Goal: Information Seeking & Learning: Understand process/instructions

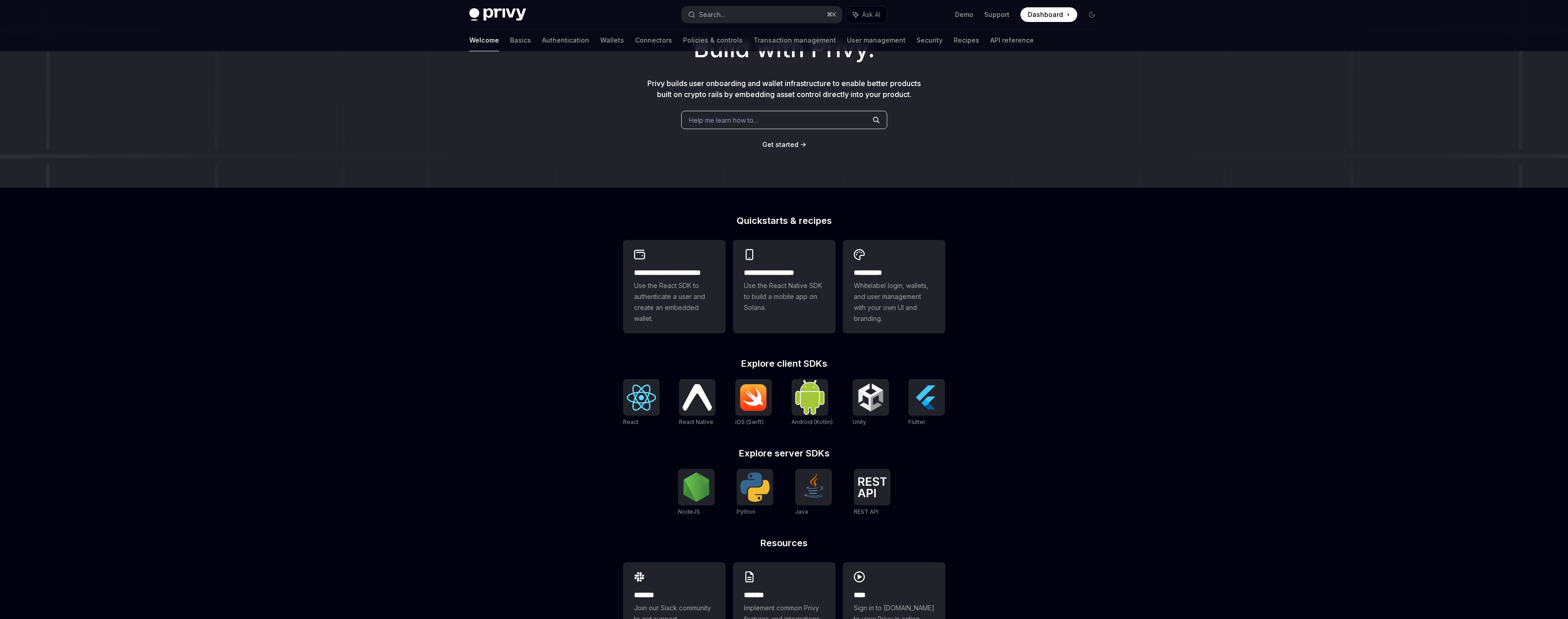
scroll to position [74, 0]
click at [697, 397] on img at bounding box center [697, 395] width 29 height 26
type textarea "*"
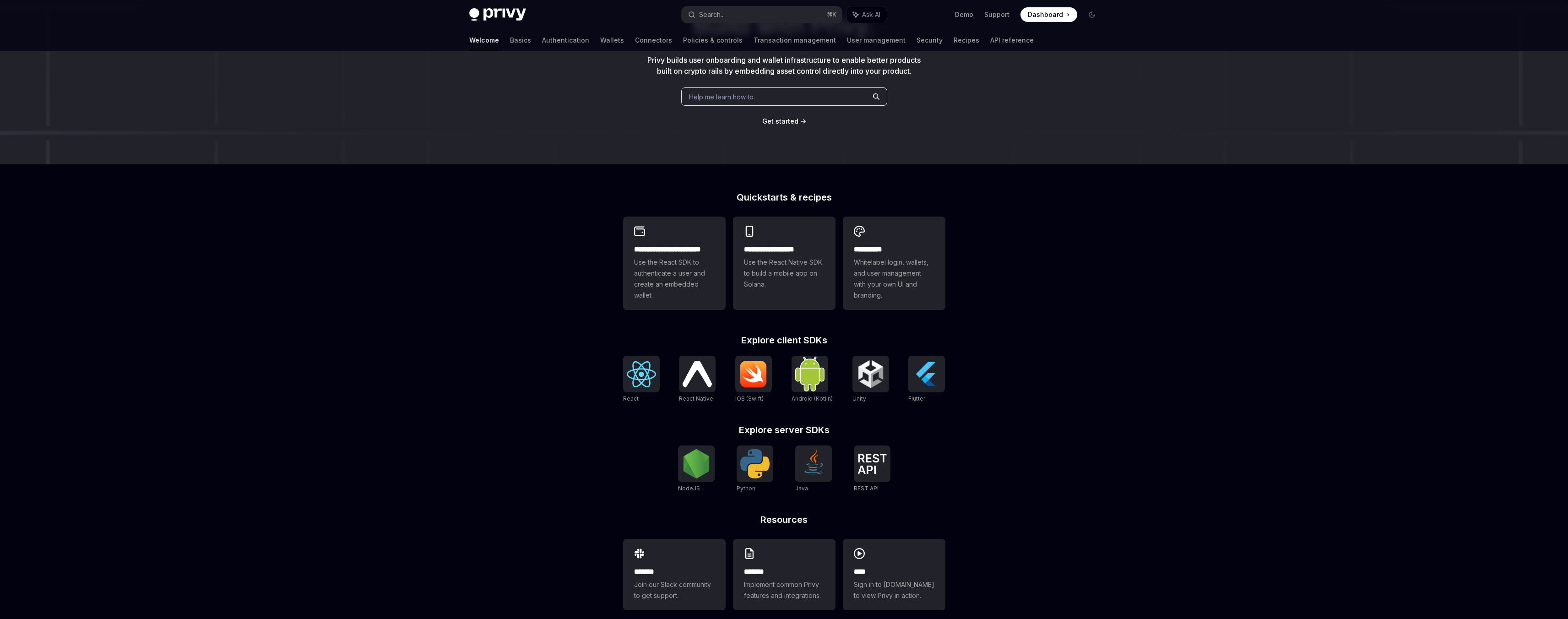
scroll to position [109, 0]
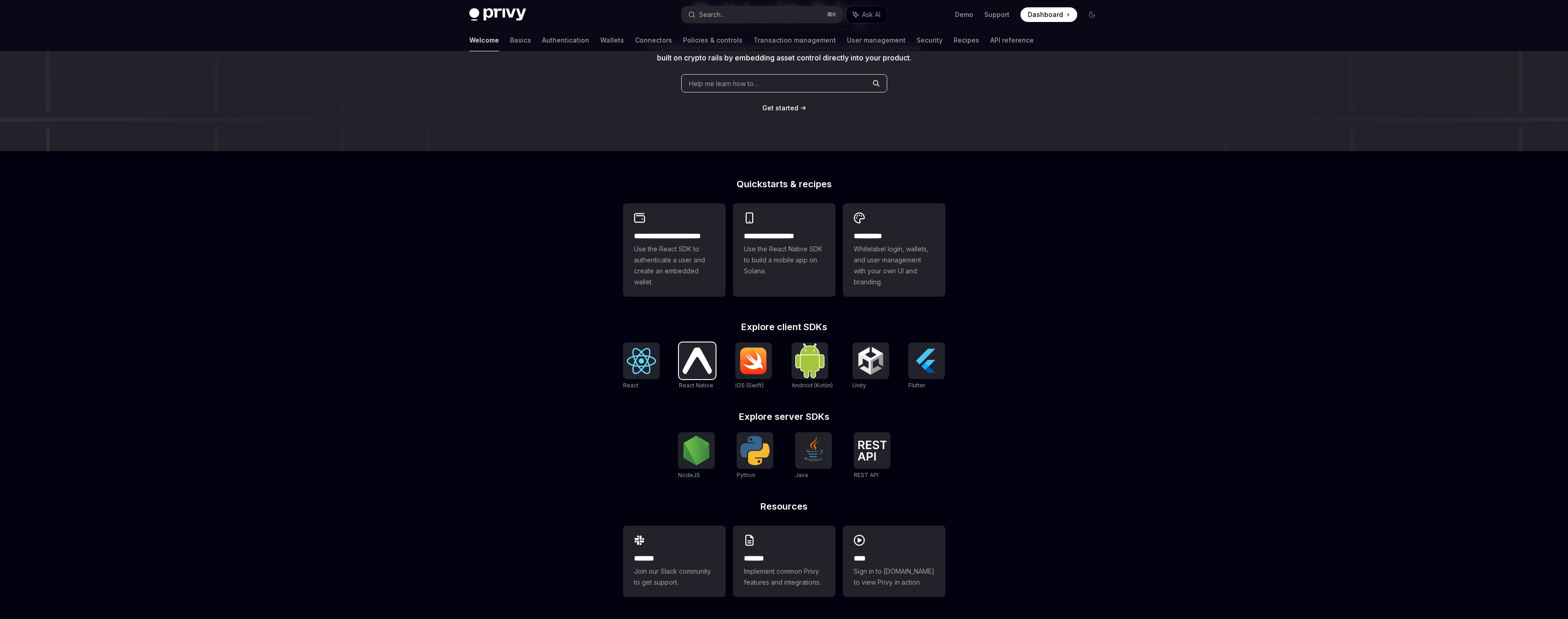
click at [704, 360] on img at bounding box center [697, 360] width 29 height 26
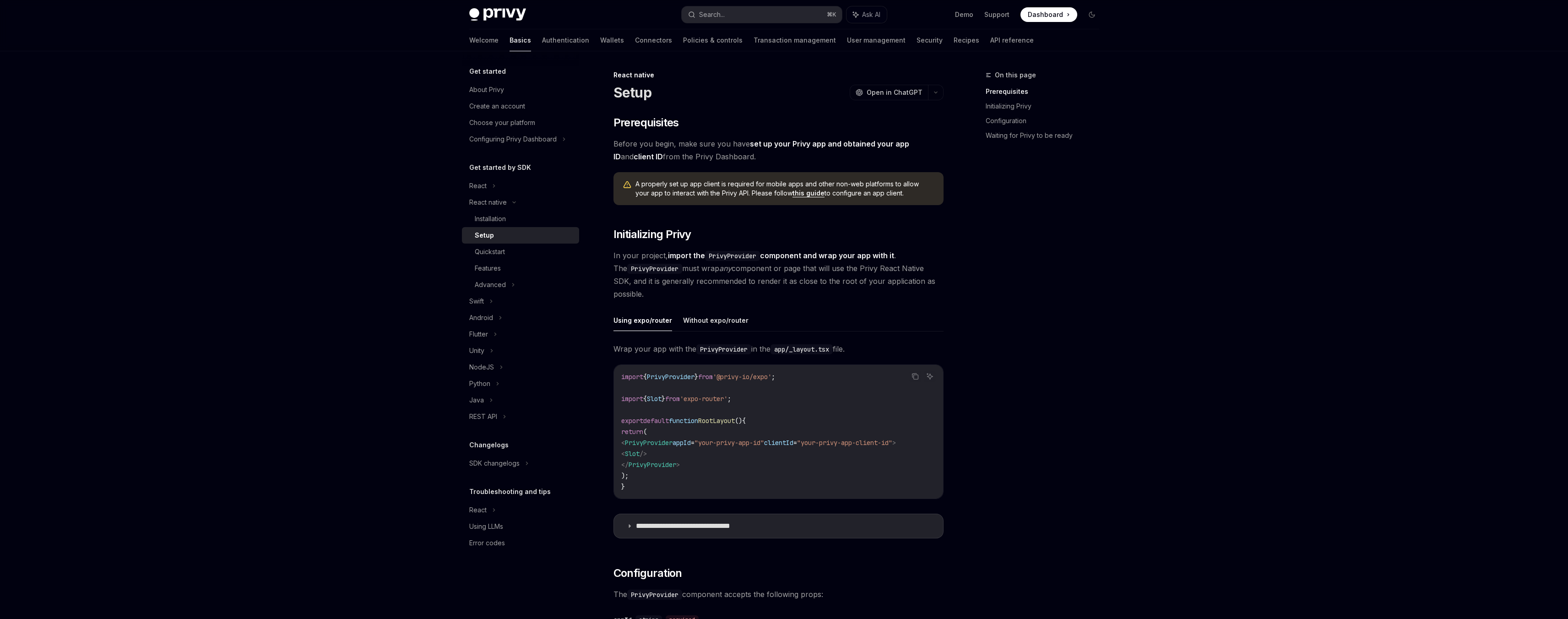
scroll to position [2, 0]
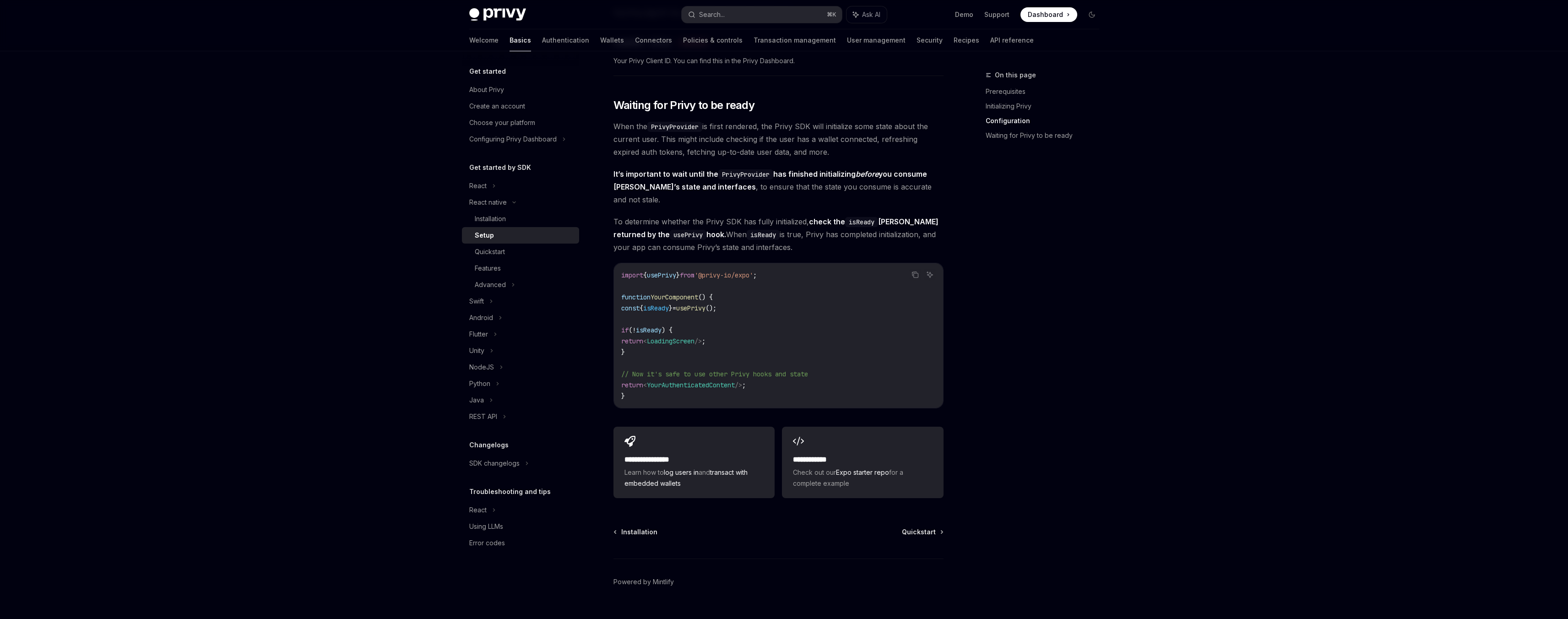
scroll to position [635, 0]
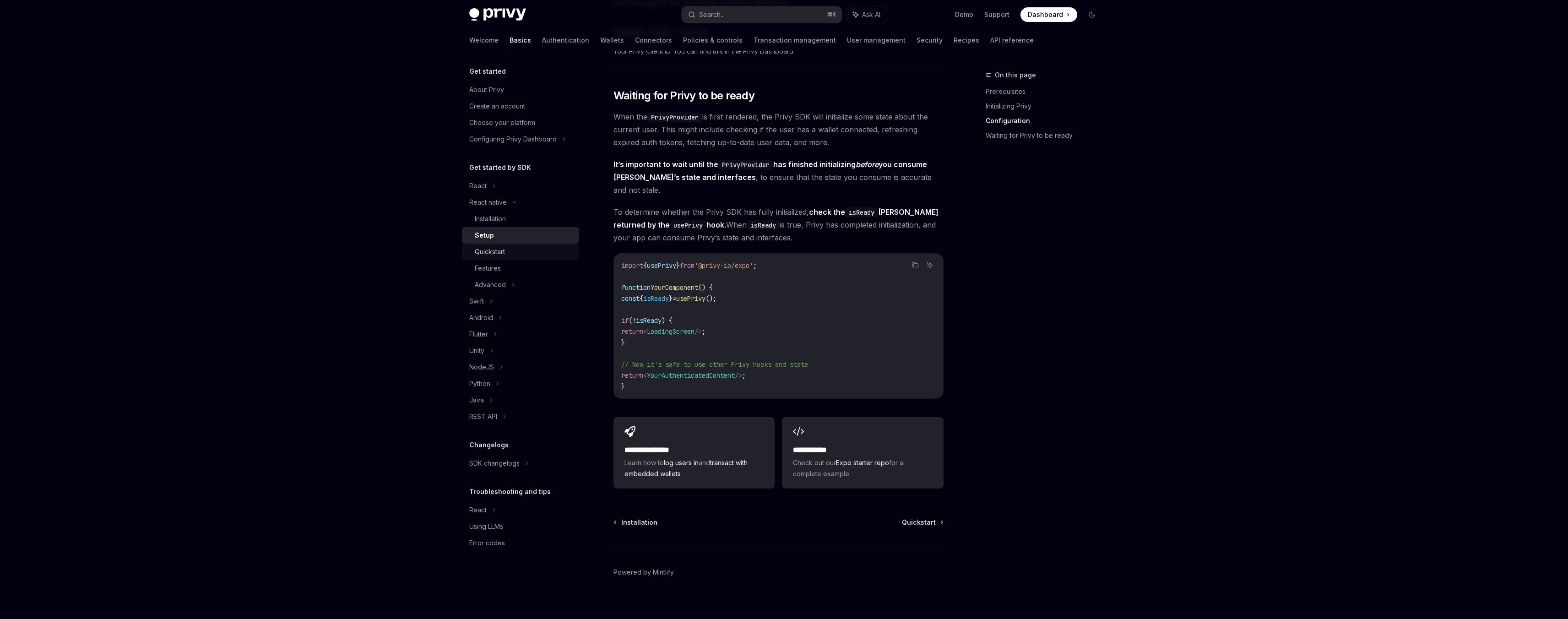
click at [504, 250] on div "Quickstart" at bounding box center [490, 252] width 30 height 11
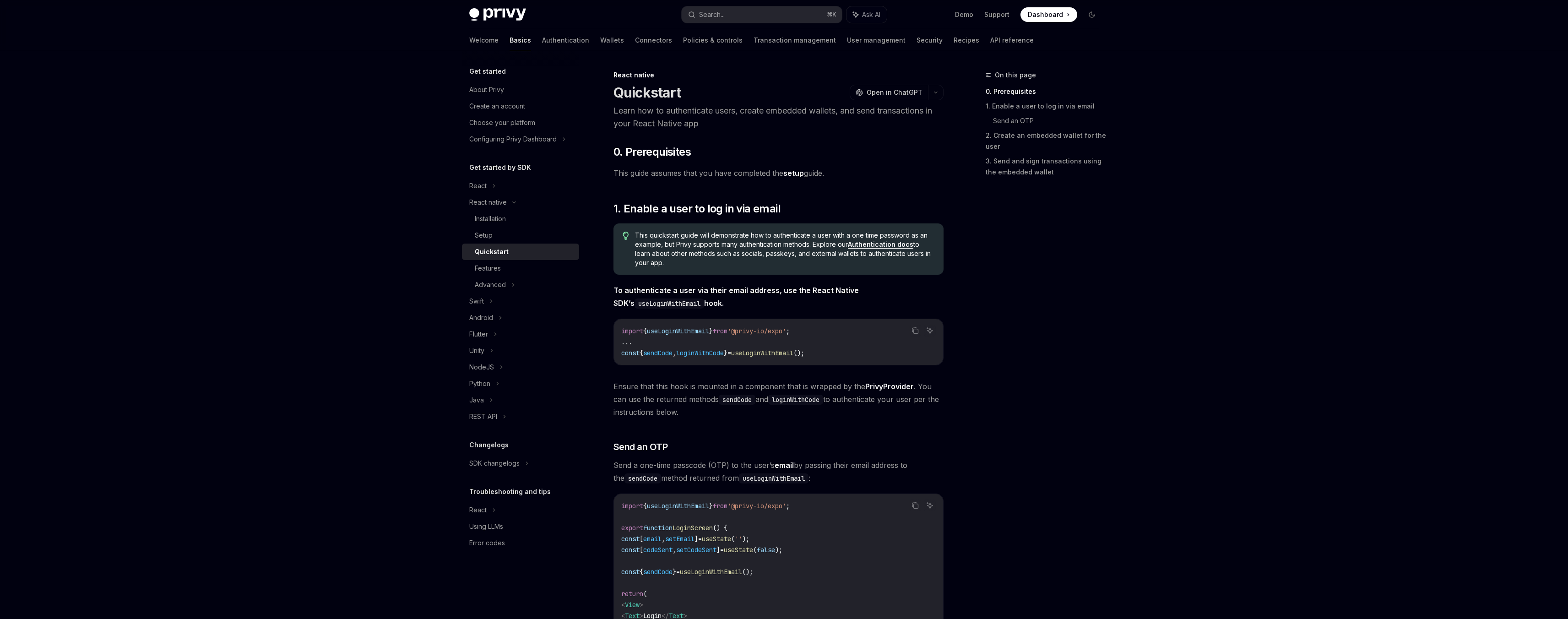
click at [779, 349] on span "useLoginWithEmail" at bounding box center [762, 353] width 62 height 9
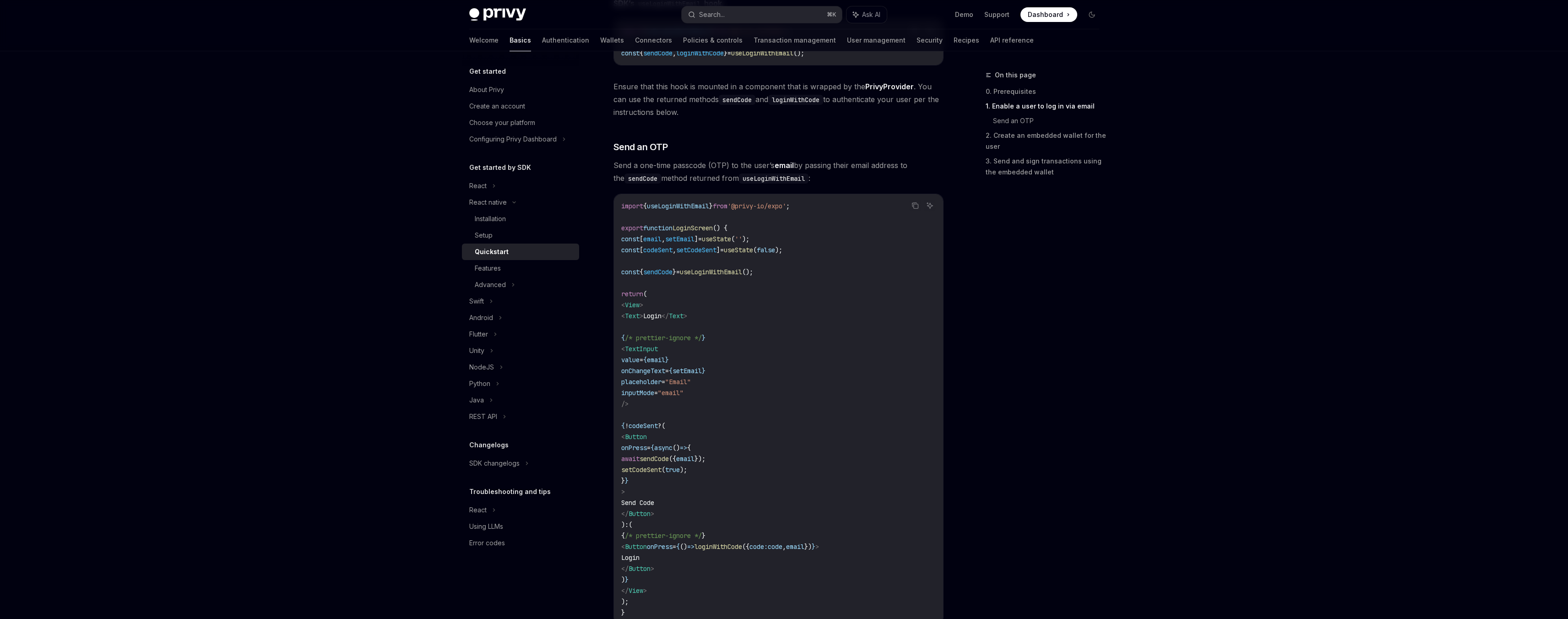
scroll to position [348, 0]
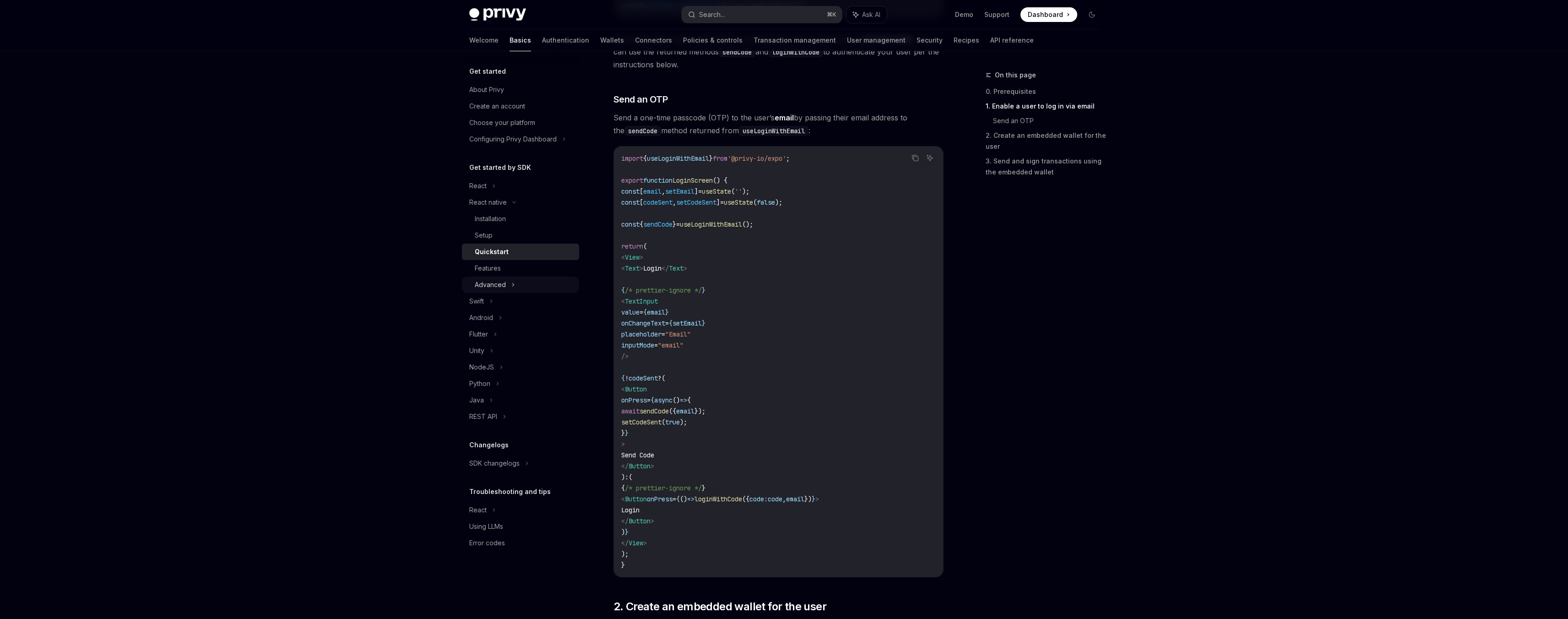
click at [514, 280] on icon at bounding box center [513, 285] width 4 height 11
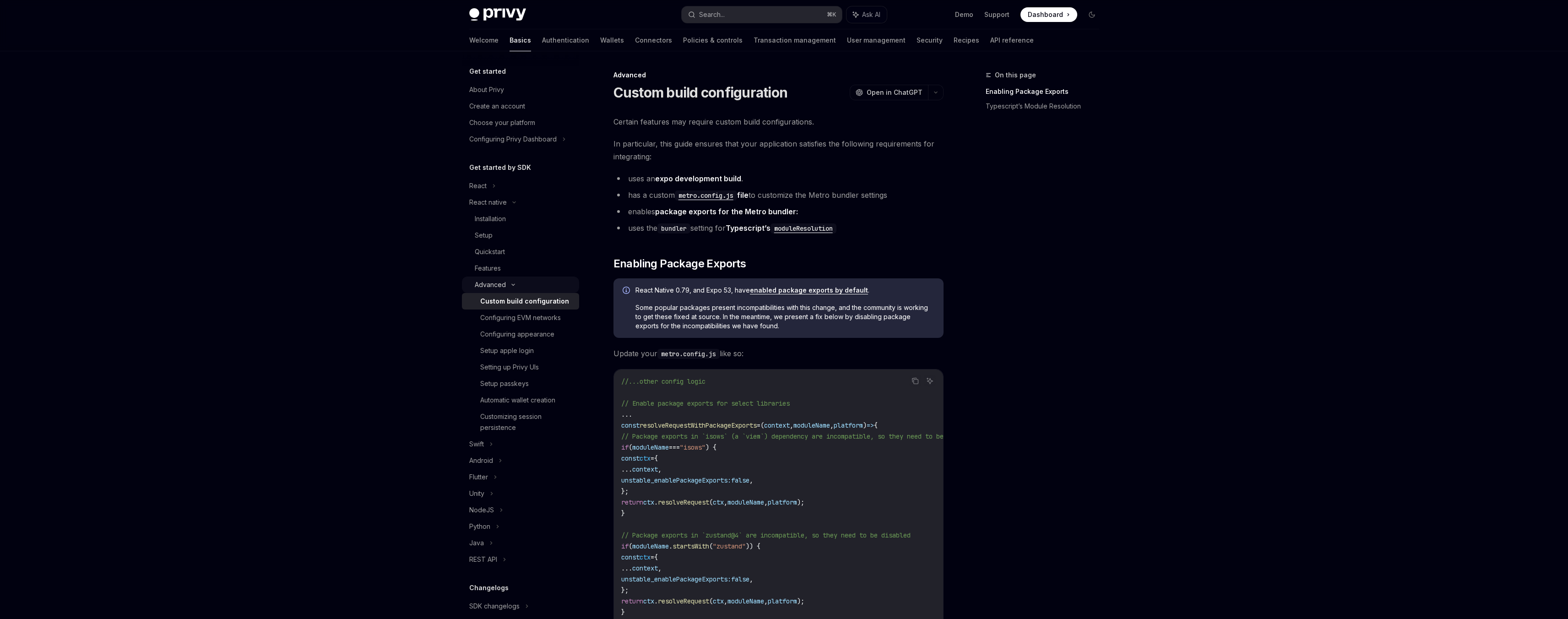
click at [505, 284] on div "Advanced" at bounding box center [490, 285] width 31 height 11
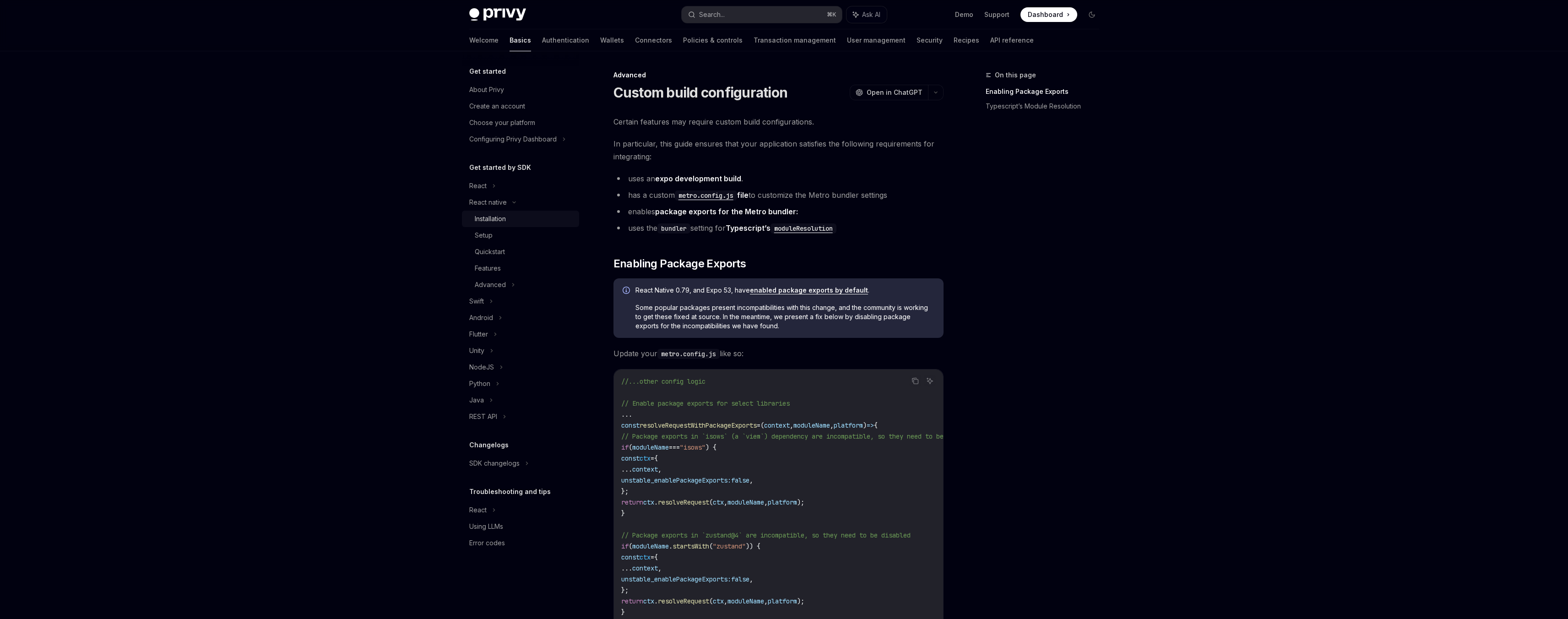
click at [488, 222] on div "Installation" at bounding box center [490, 219] width 31 height 11
type textarea "*"
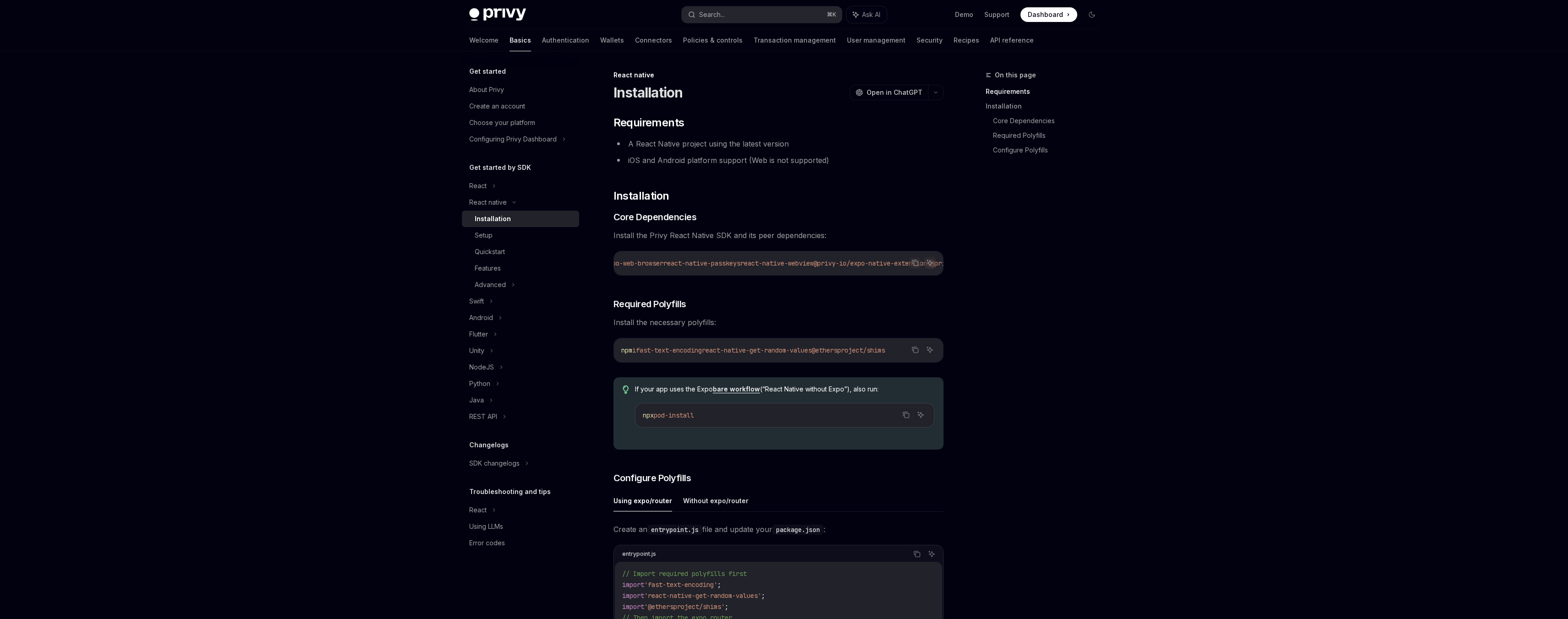
scroll to position [0, 508]
click at [914, 265] on icon "Copy the contents from the code block" at bounding box center [915, 263] width 7 height 7
click at [915, 263] on icon "Copy the contents from the code block" at bounding box center [915, 263] width 7 height 7
click at [930, 268] on button "Ask AI" at bounding box center [930, 263] width 12 height 12
type textarea "*"
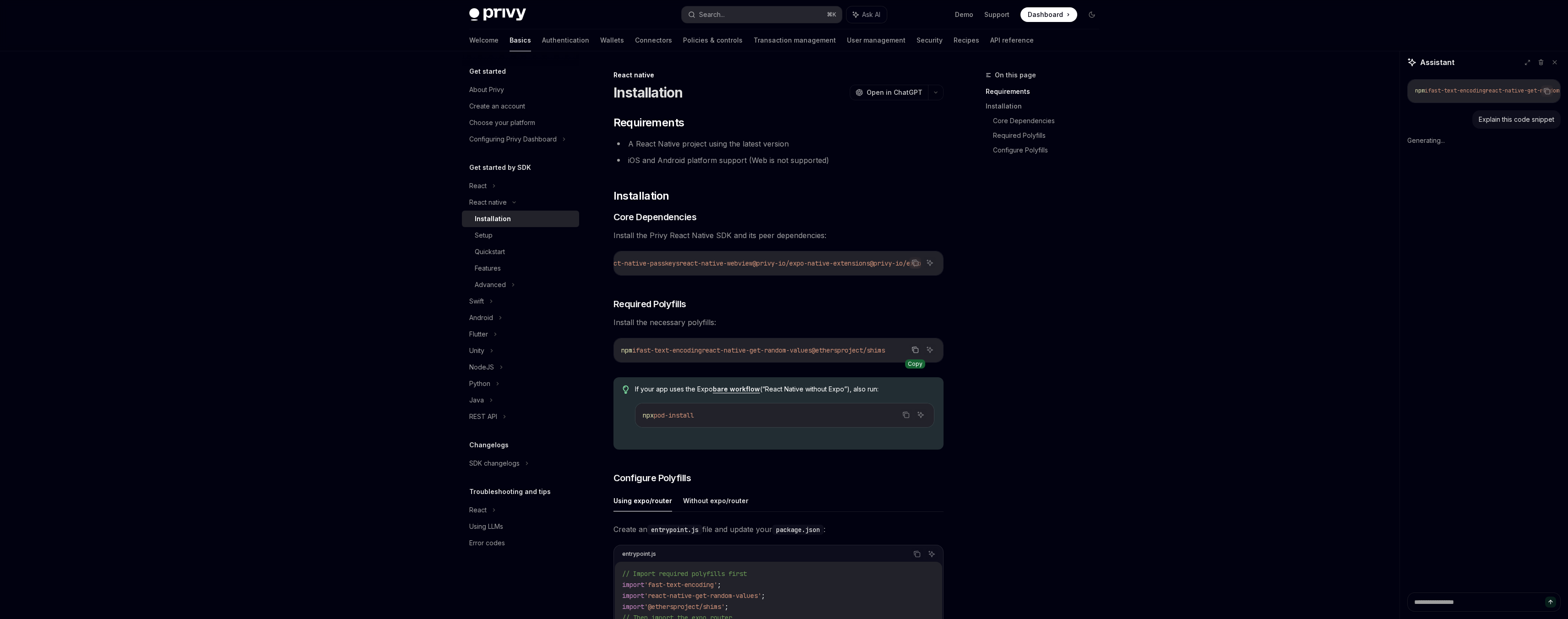
click at [915, 354] on icon "Copy the contents from the code block" at bounding box center [915, 350] width 7 height 7
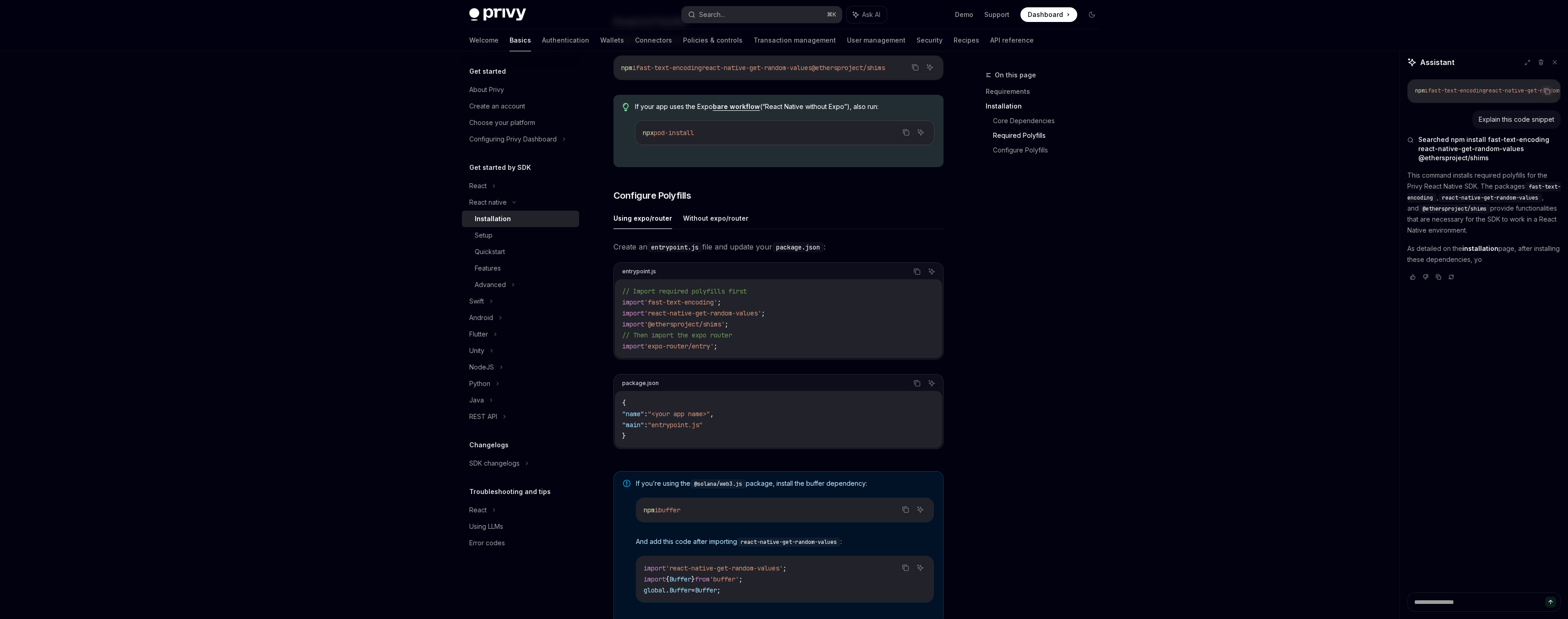
scroll to position [284, 0]
type textarea "*"
click at [718, 344] on span ";" at bounding box center [716, 344] width 4 height 9
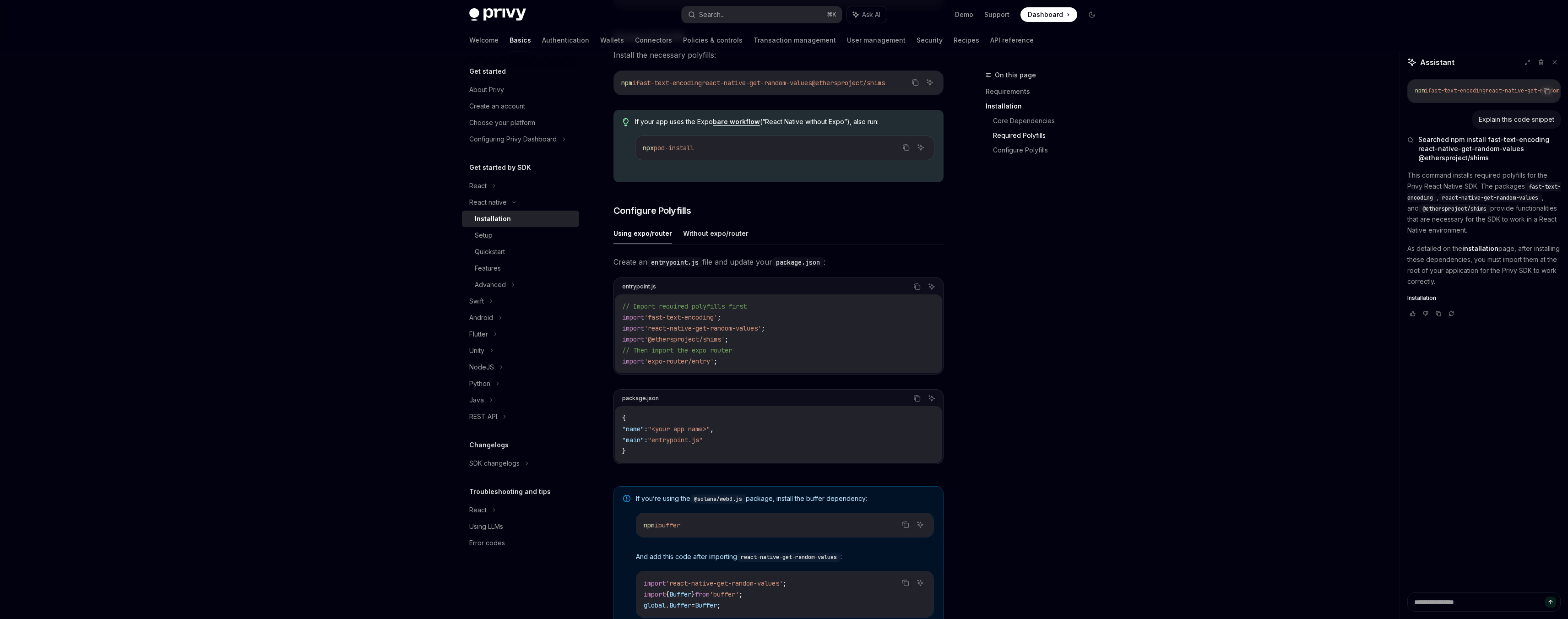
scroll to position [250, 0]
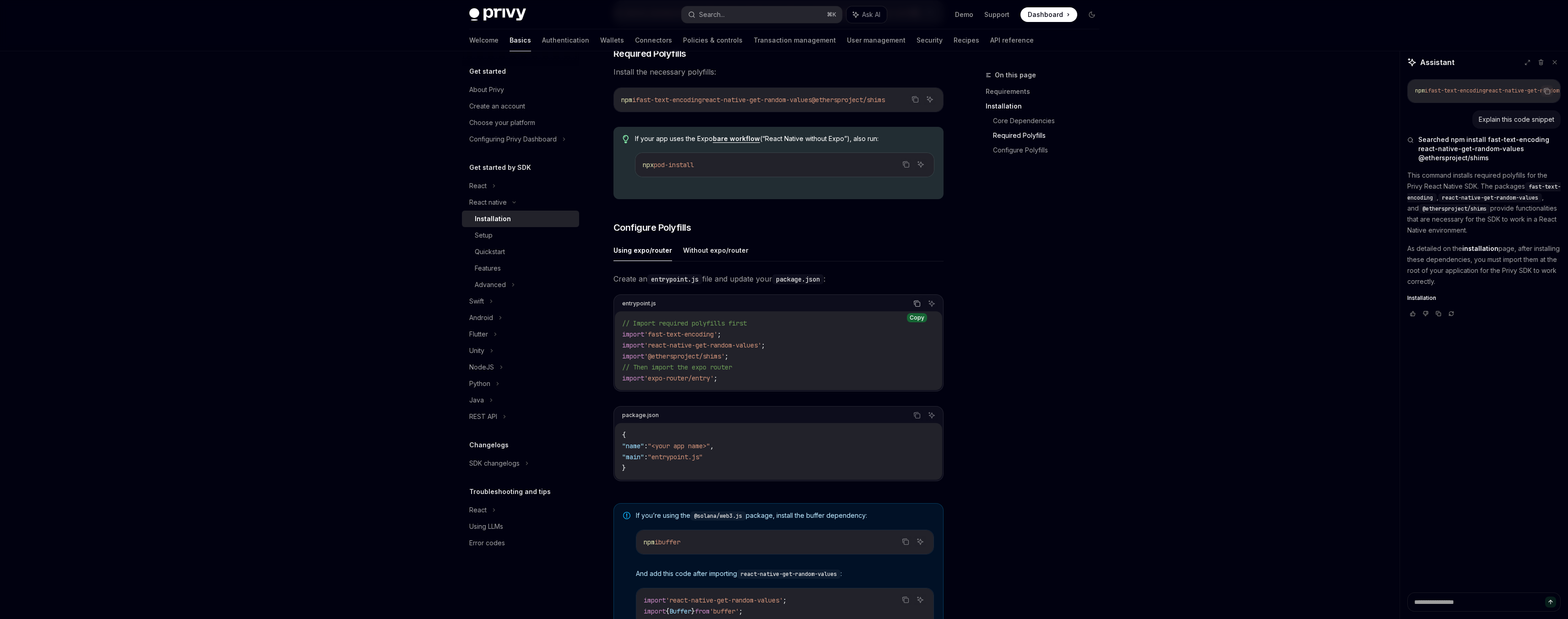
click at [915, 307] on icon "Copy the contents from the code block" at bounding box center [917, 304] width 5 height 5
click at [916, 419] on icon "Copy the contents from the code block" at bounding box center [917, 415] width 7 height 7
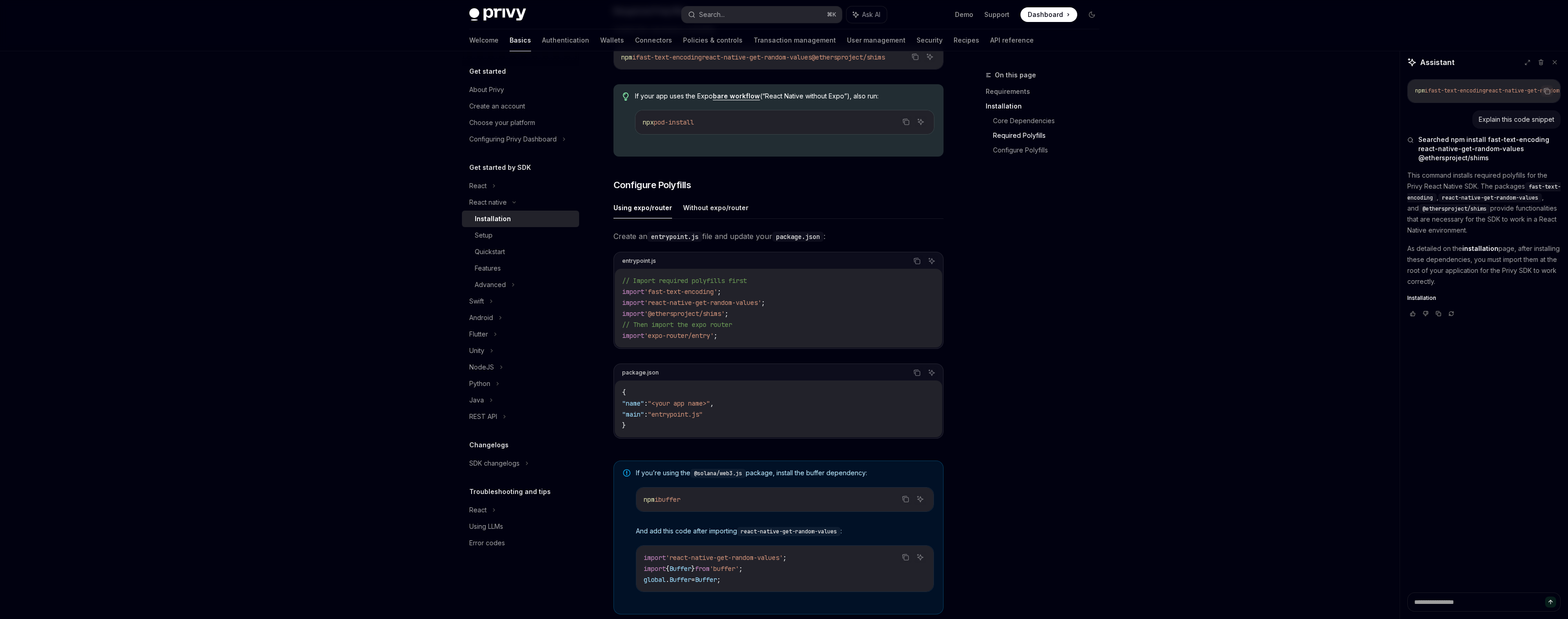
scroll to position [329, 0]
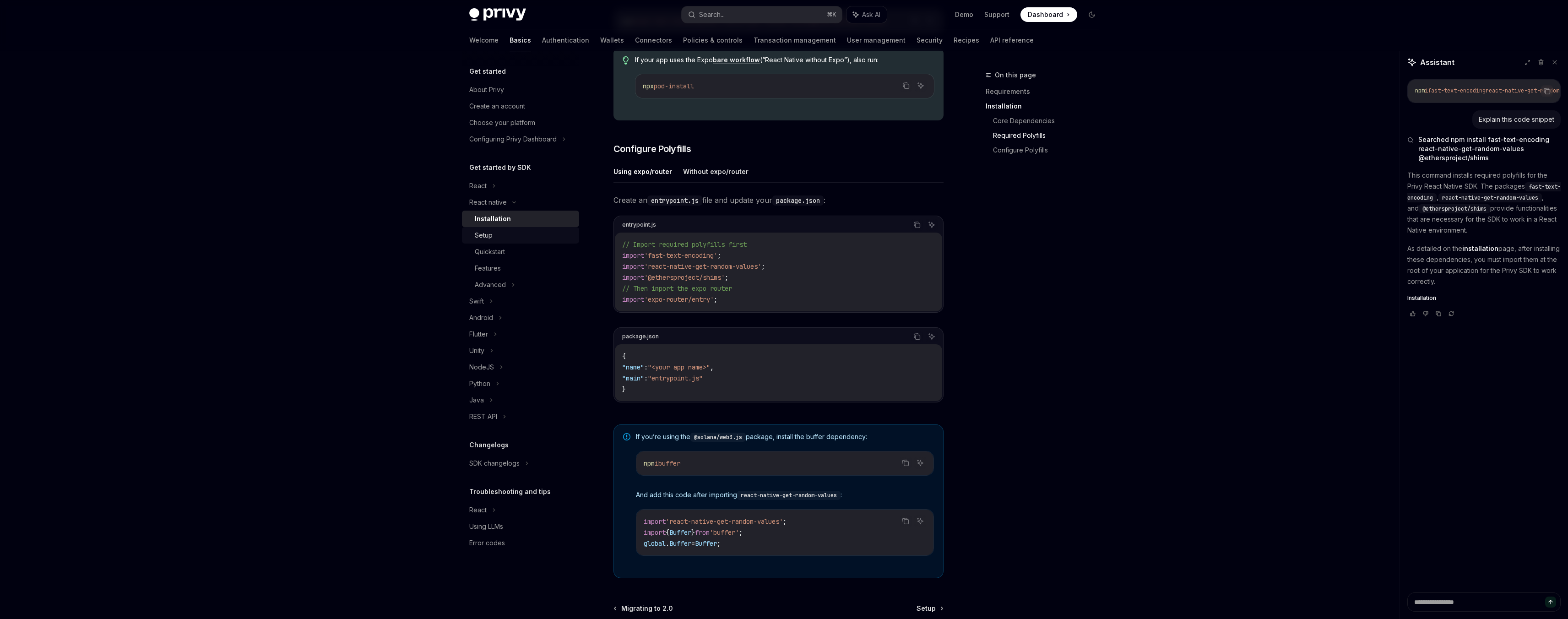
click at [481, 236] on div "Setup" at bounding box center [483, 236] width 18 height 11
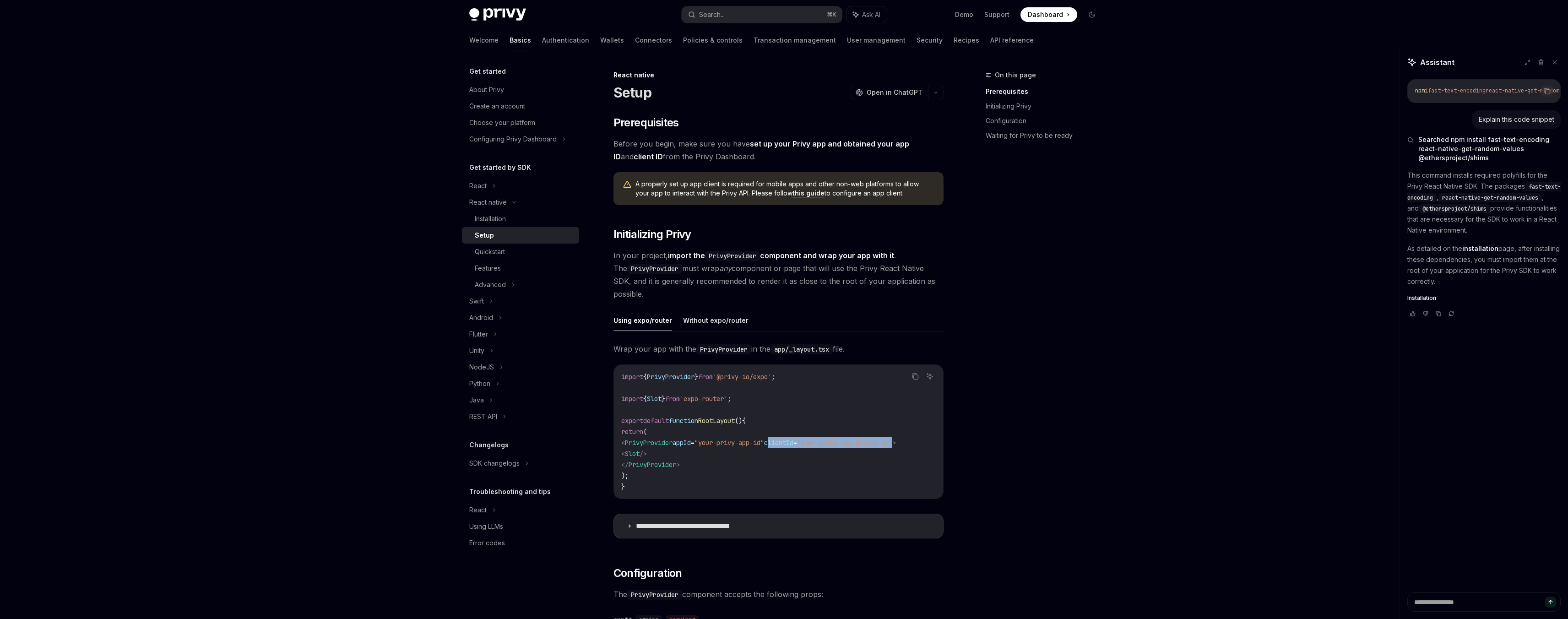
drag, startPoint x: 793, startPoint y: 444, endPoint x: 928, endPoint y: 445, distance: 135.0
click at [896, 445] on span "< PrivyProvider appId = "your-privy-app-id" clientId = "your-privy-app-client-i…" at bounding box center [758, 443] width 275 height 9
copy span "clientId = "your-privy-app-client-id""
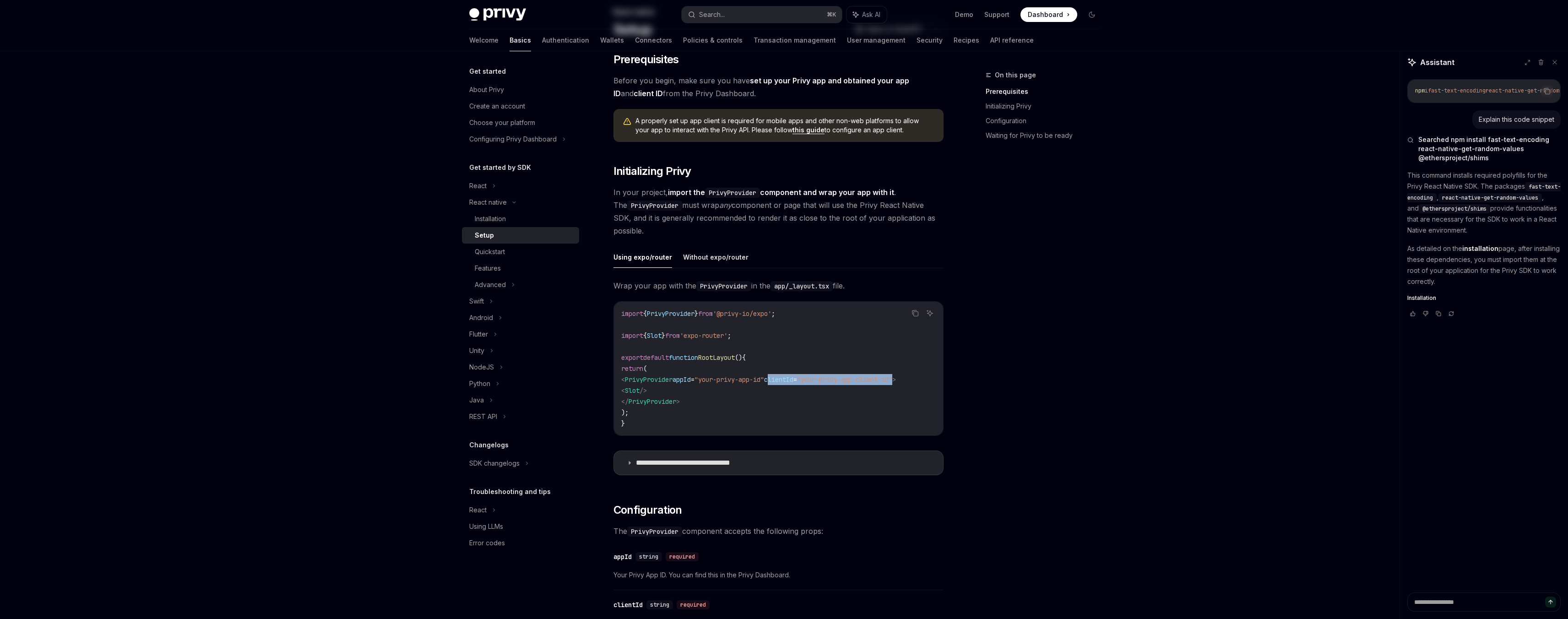
scroll to position [66, 0]
click at [680, 329] on span "from" at bounding box center [673, 333] width 15 height 9
click at [680, 332] on span "from" at bounding box center [673, 333] width 15 height 9
click at [651, 336] on span "Slot" at bounding box center [654, 333] width 15 height 9
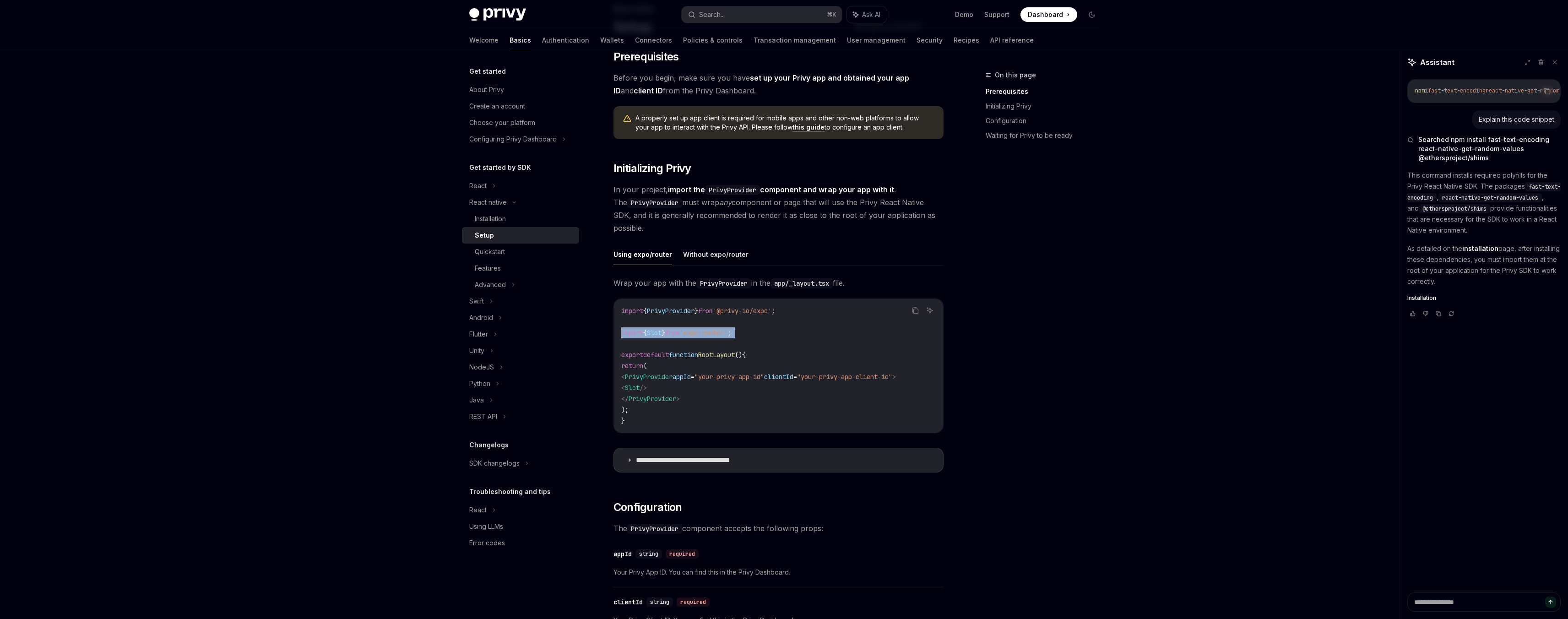
click at [651, 336] on span "Slot" at bounding box center [654, 333] width 15 height 9
click at [719, 253] on button "Without expo/router" at bounding box center [716, 254] width 66 height 21
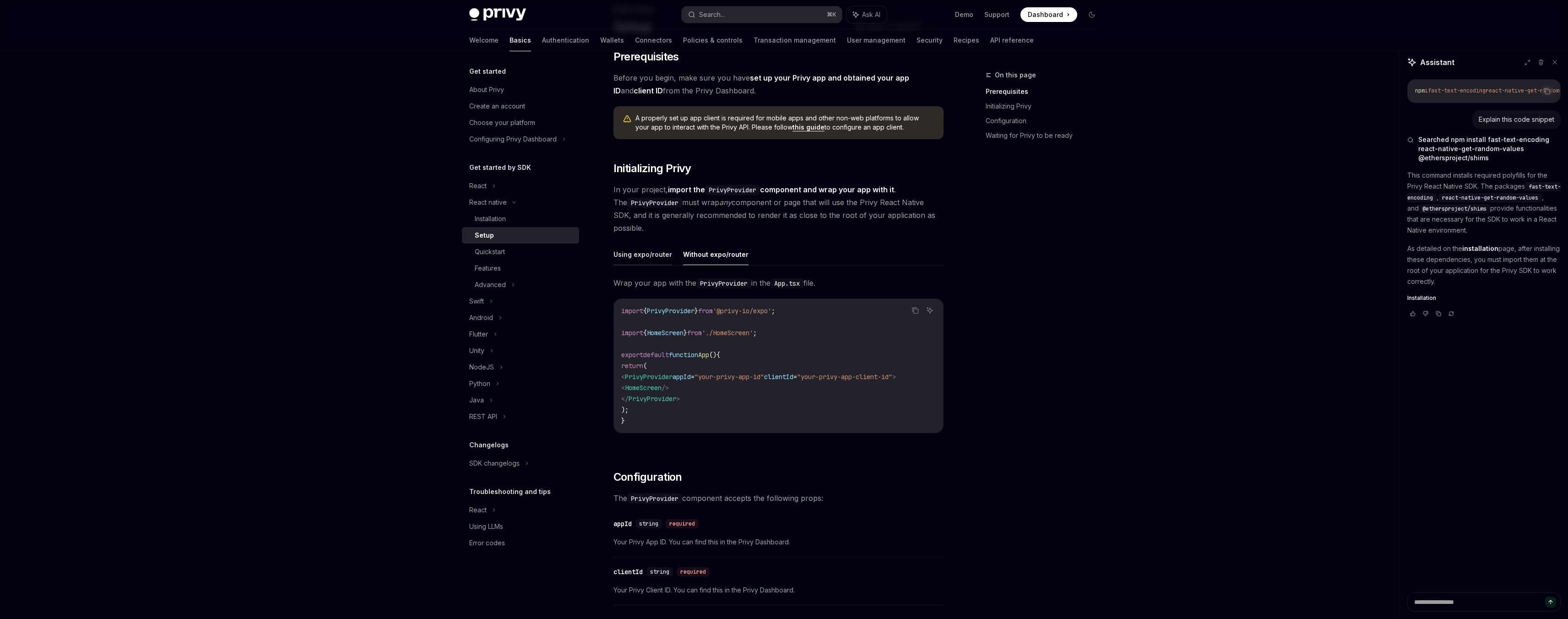
click at [653, 257] on button "Using expo/router" at bounding box center [643, 254] width 58 height 21
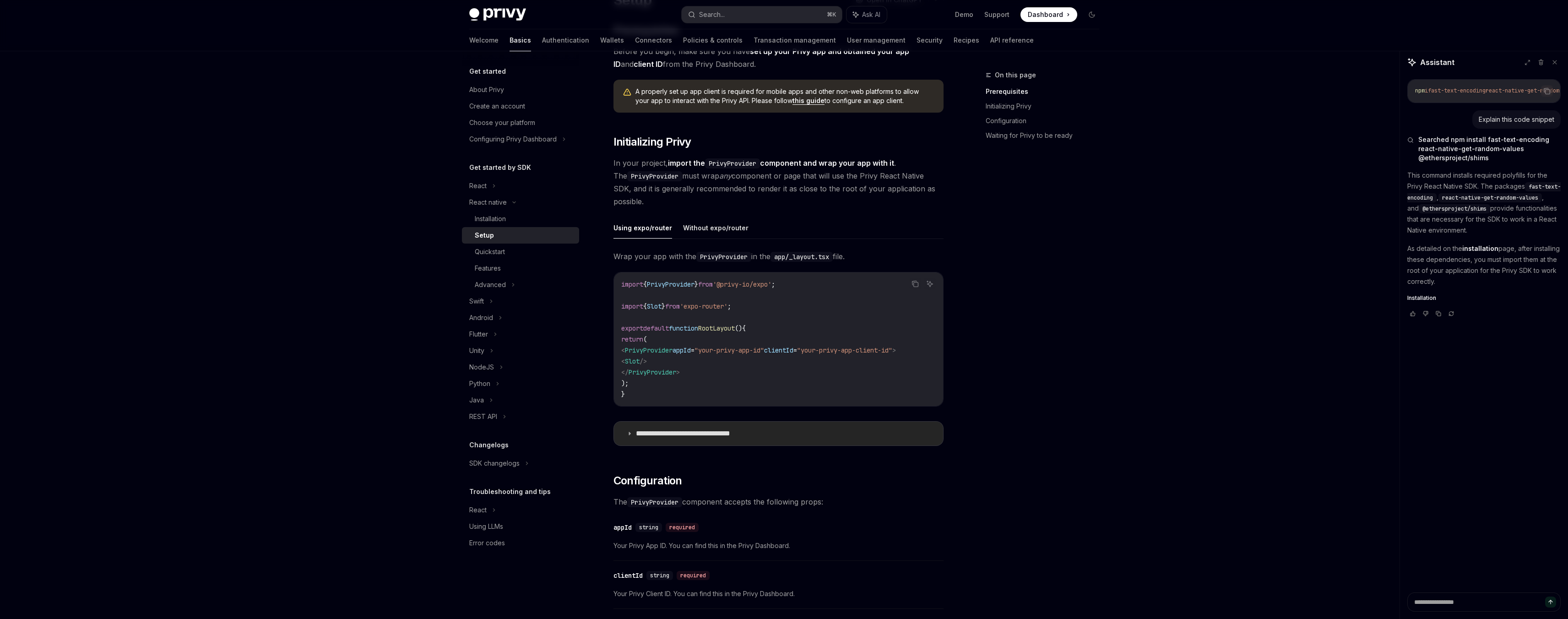
scroll to position [100, 0]
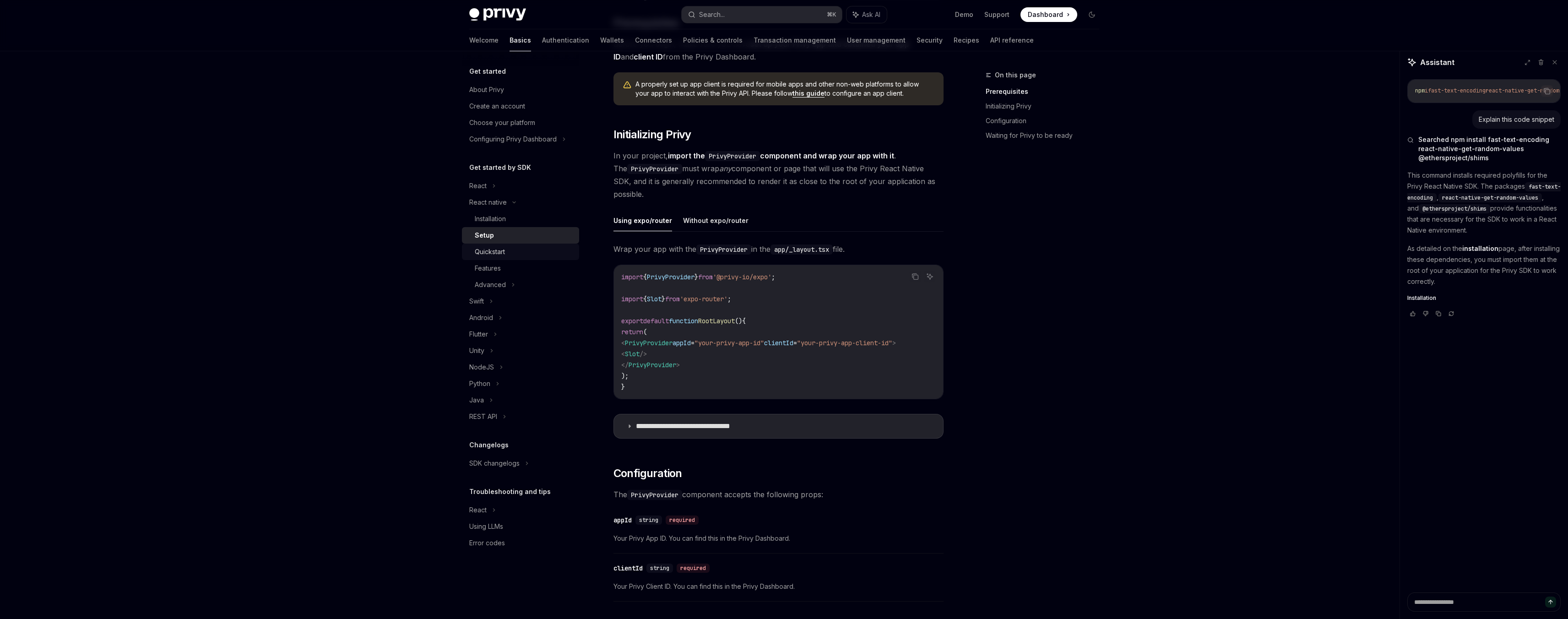
click at [486, 256] on div "Quickstart" at bounding box center [490, 252] width 30 height 11
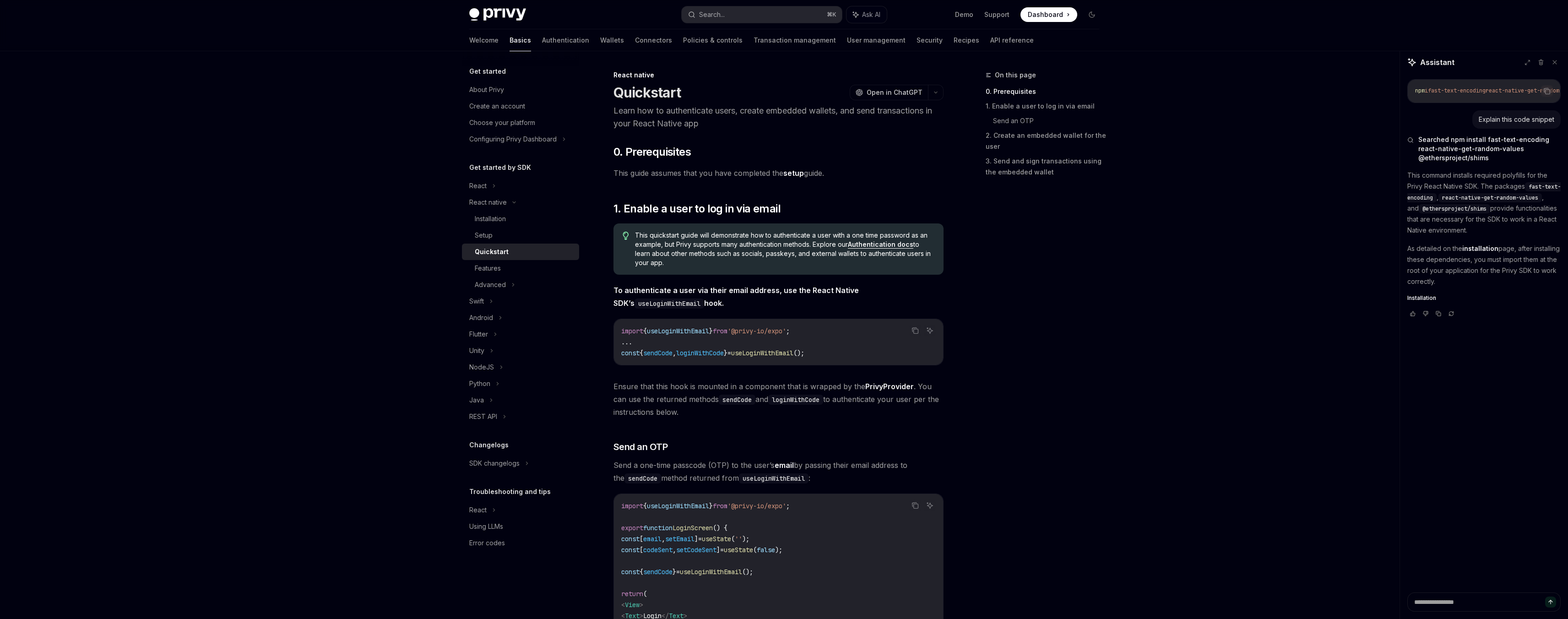
click at [685, 332] on span "useLoginWithEmail" at bounding box center [678, 331] width 62 height 9
copy code "import { useLoginWithEmail } from '@privy-io/expo' ;"
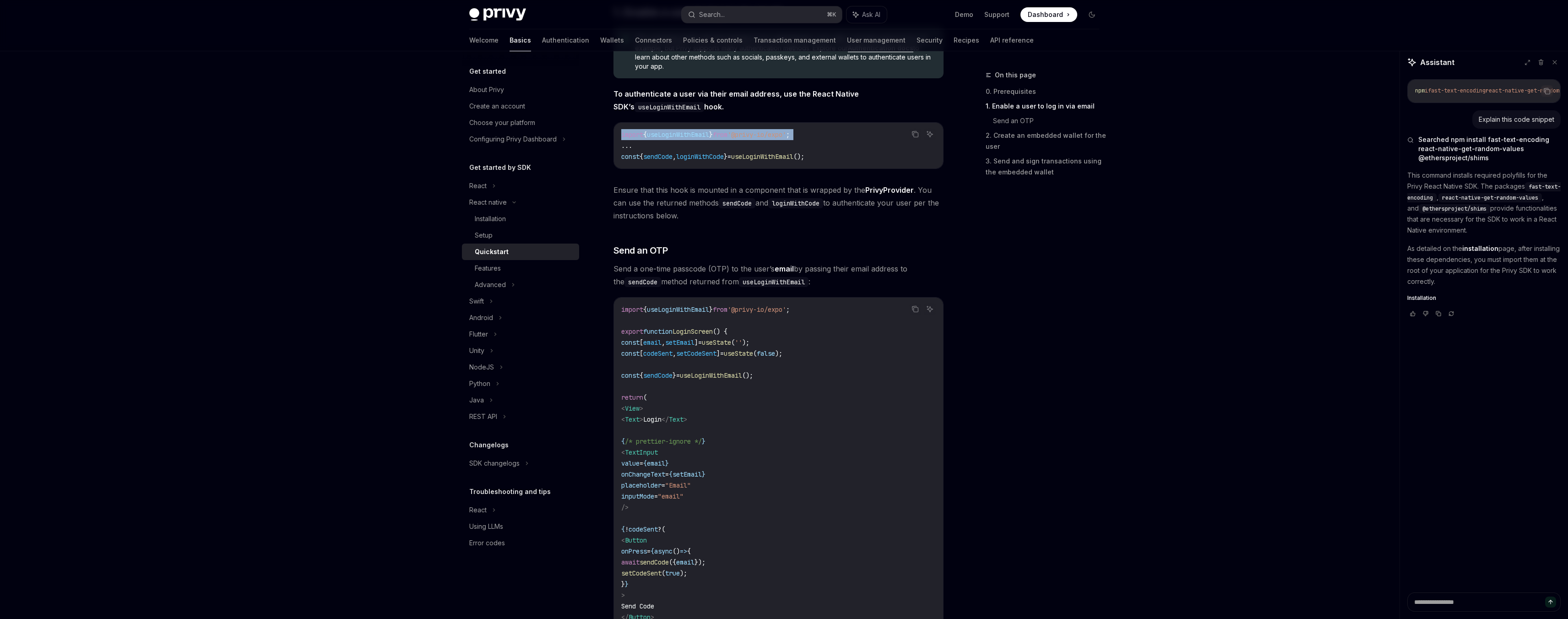
scroll to position [197, 0]
click at [740, 376] on span "useLoginWithEmail" at bounding box center [711, 374] width 62 height 9
click at [731, 156] on span "=" at bounding box center [729, 158] width 4 height 9
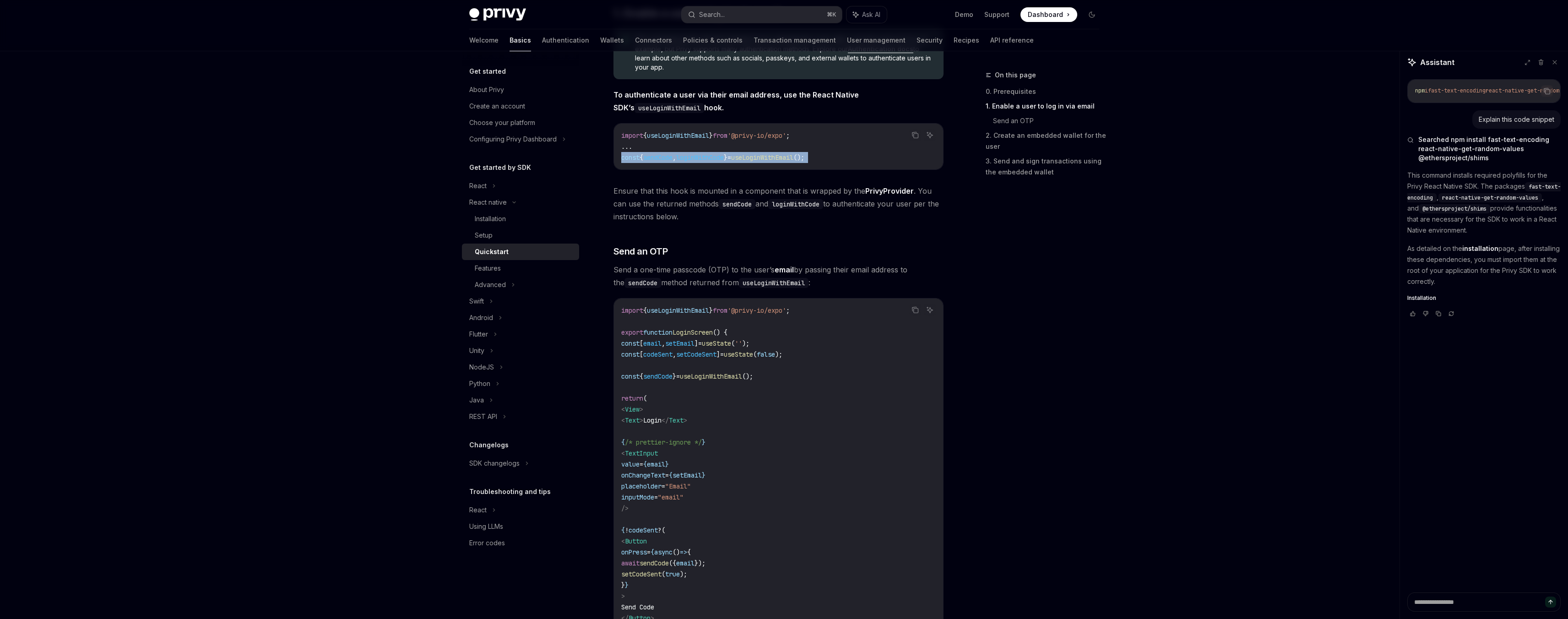
click at [731, 156] on span "=" at bounding box center [729, 158] width 4 height 9
copy div "const { sendCode , loginWithCode } = useLoginWithEmail ();"
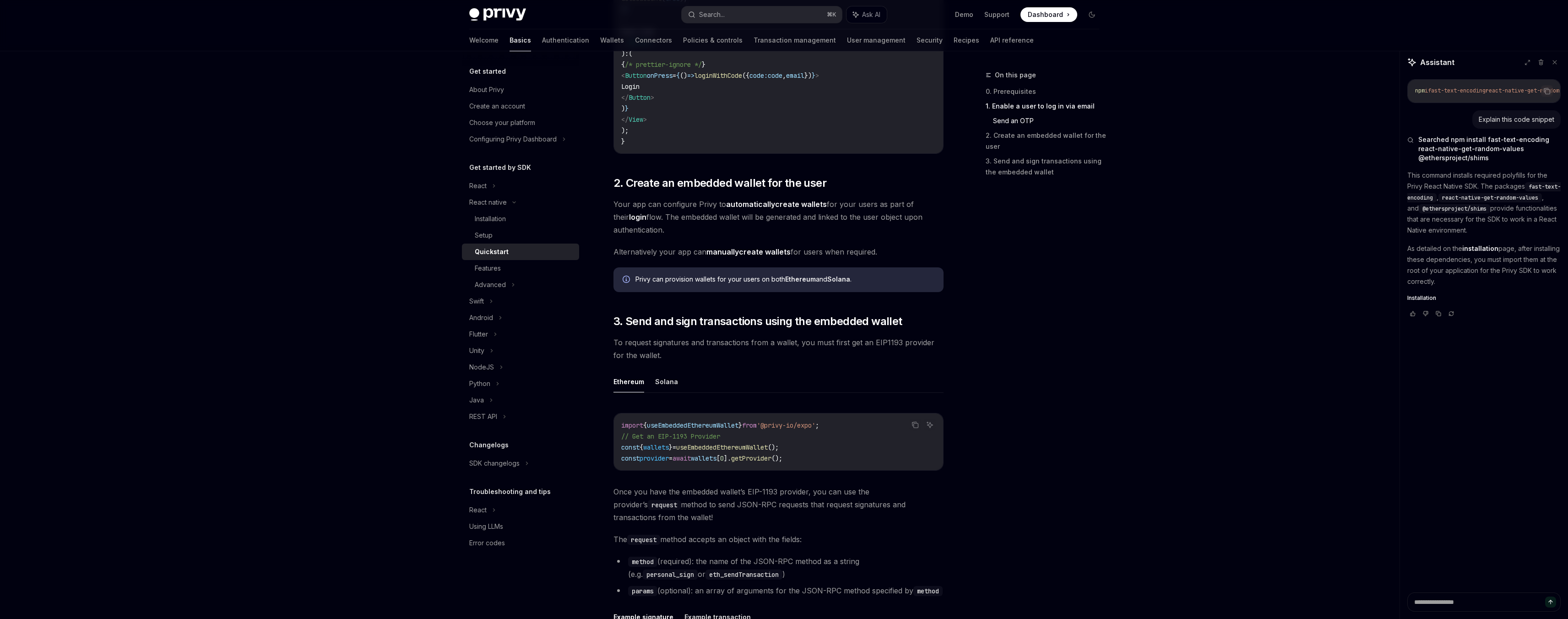
scroll to position [771, 0]
click at [751, 249] on link "manually create wallets" at bounding box center [749, 251] width 84 height 10
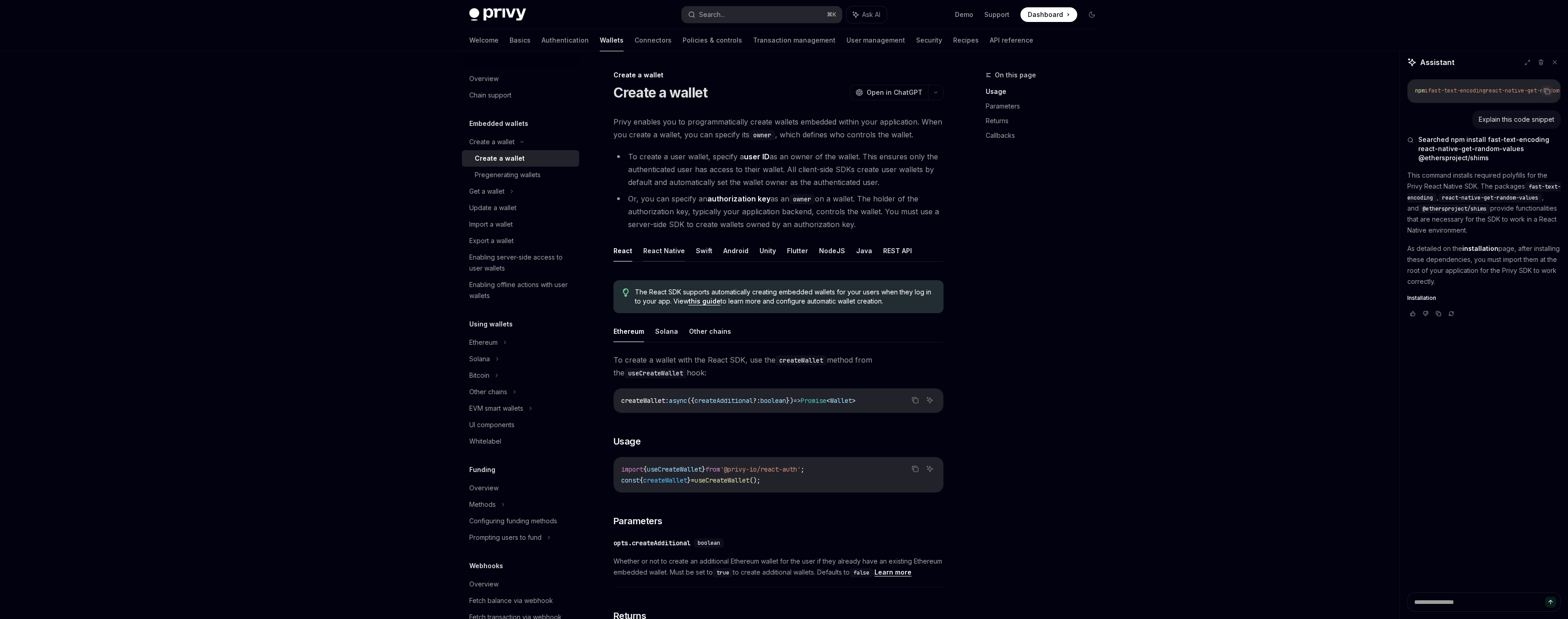
click at [660, 251] on button "React Native" at bounding box center [664, 250] width 41 height 21
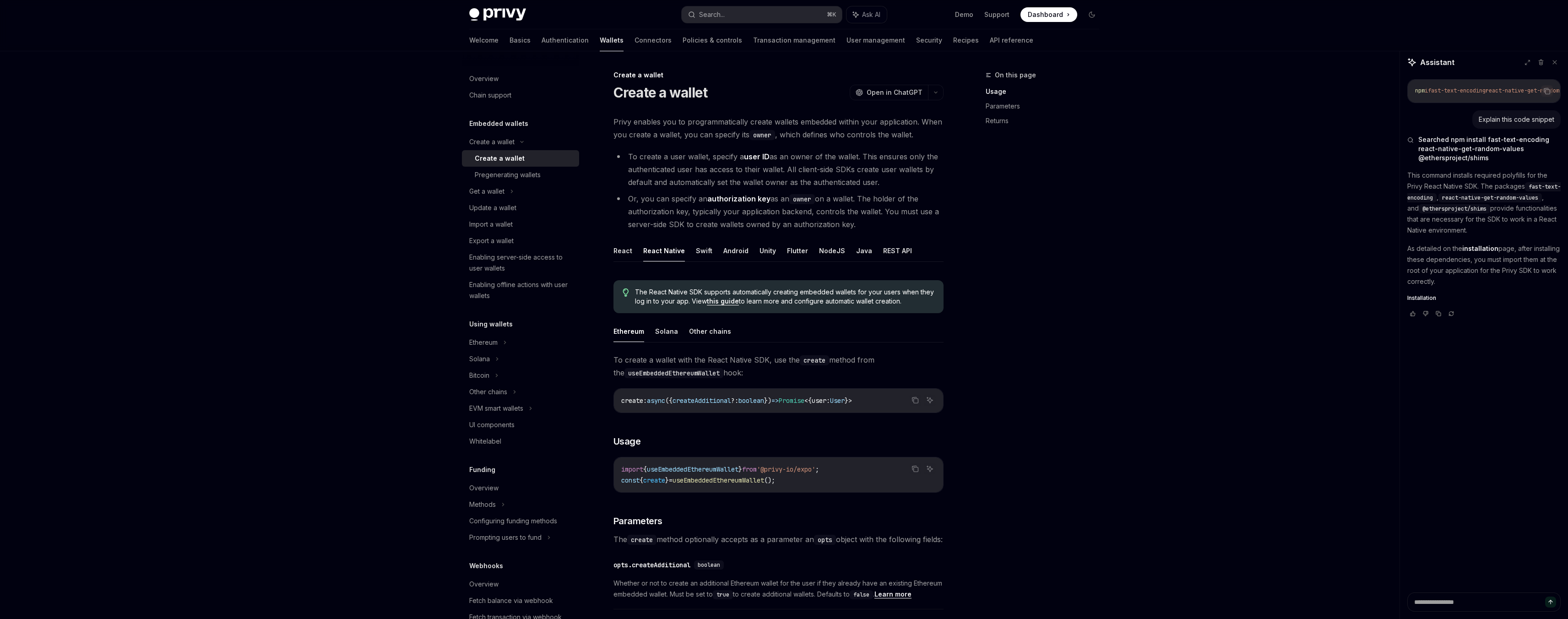
click at [710, 468] on span "useEmbeddedEthereumWallet" at bounding box center [693, 469] width 91 height 9
click at [625, 256] on button "React" at bounding box center [623, 250] width 19 height 21
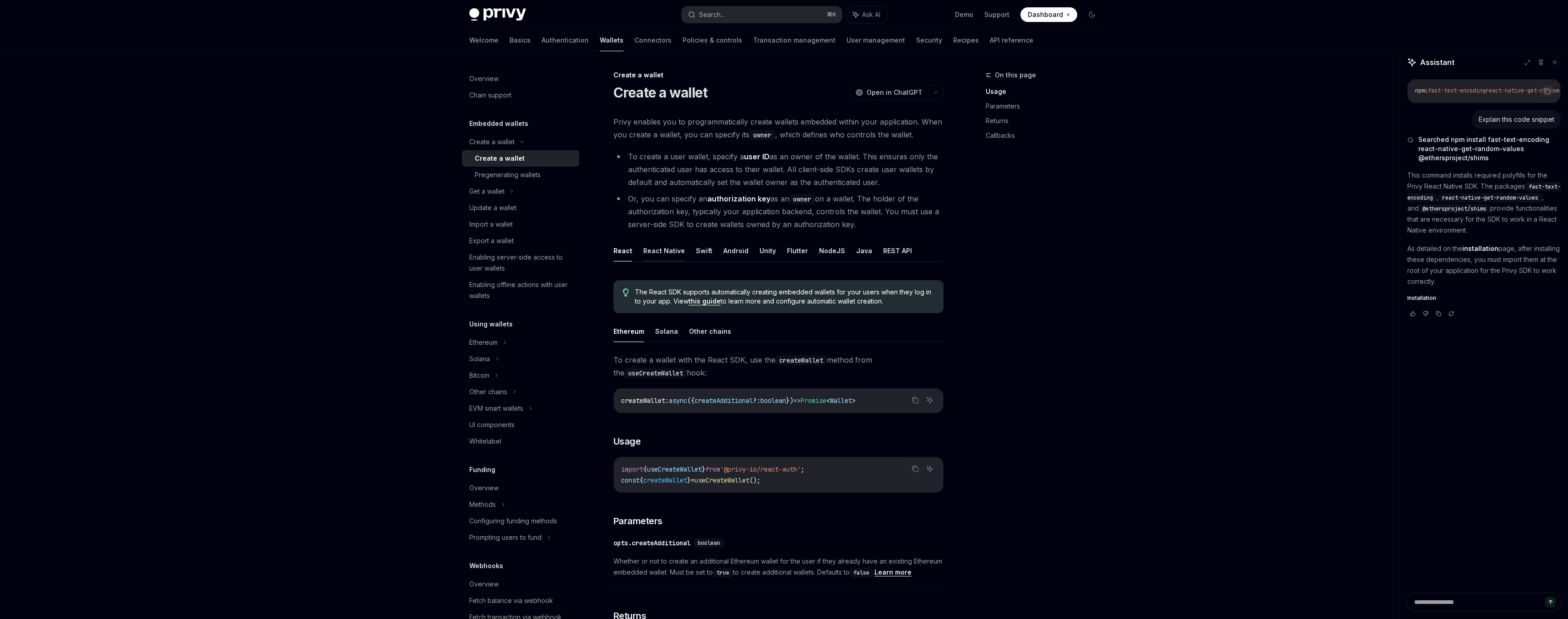
click at [649, 251] on button "React Native" at bounding box center [664, 250] width 41 height 21
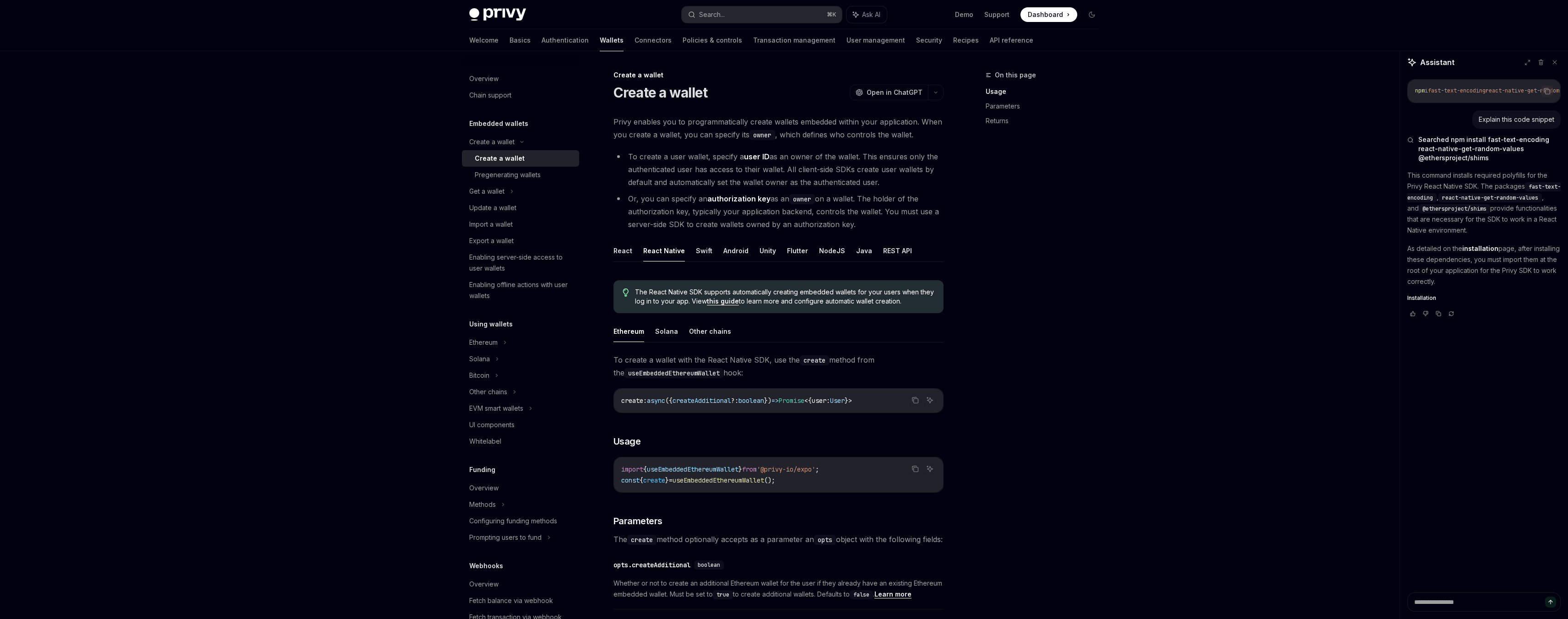
click at [678, 374] on code "useEmbeddedEthereumWallet" at bounding box center [674, 373] width 99 height 10
copy code "useEmbeddedEthereumWallet"
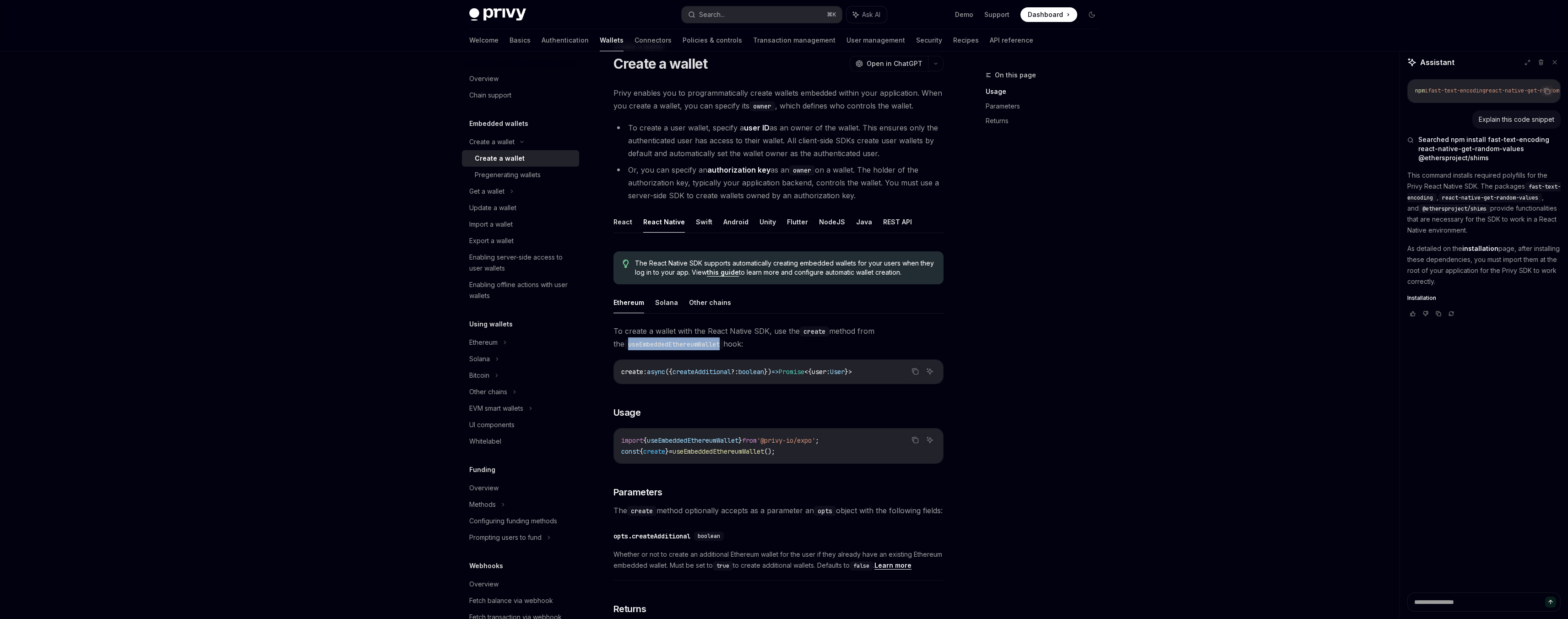
scroll to position [68, 0]
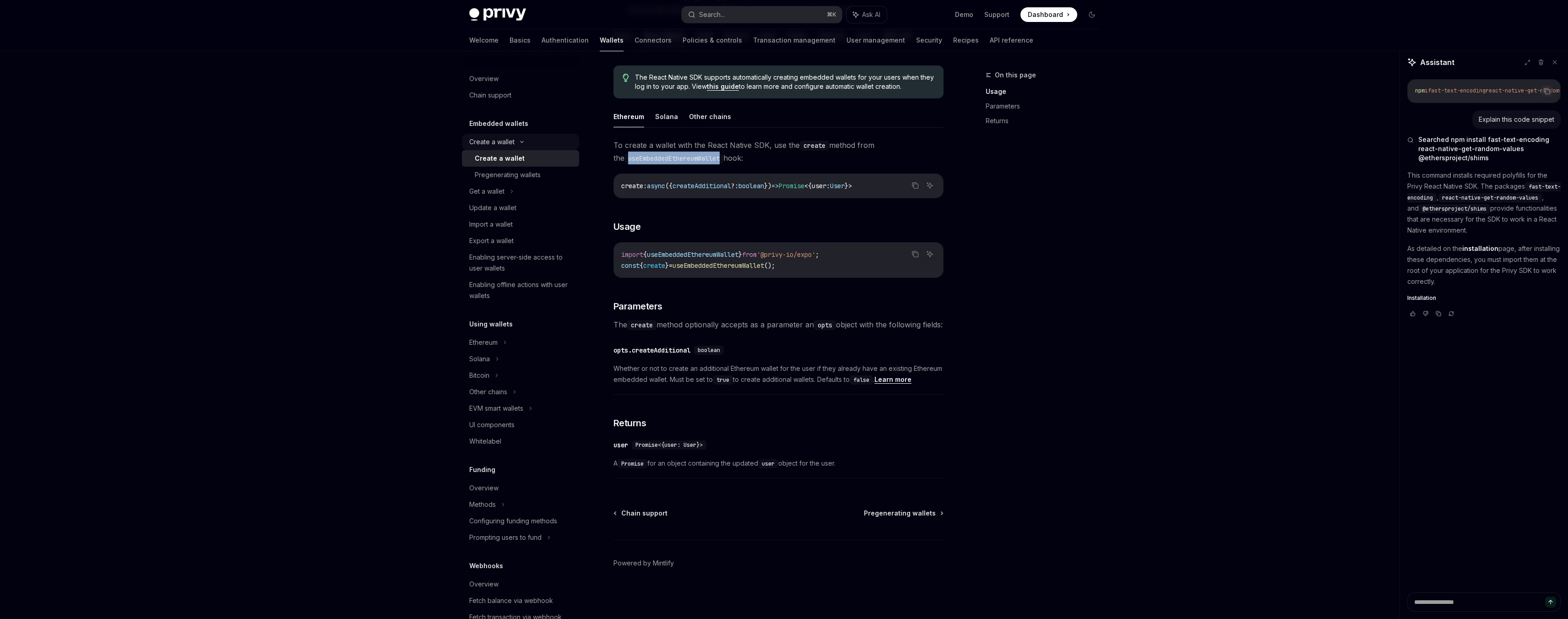
scroll to position [228, 0]
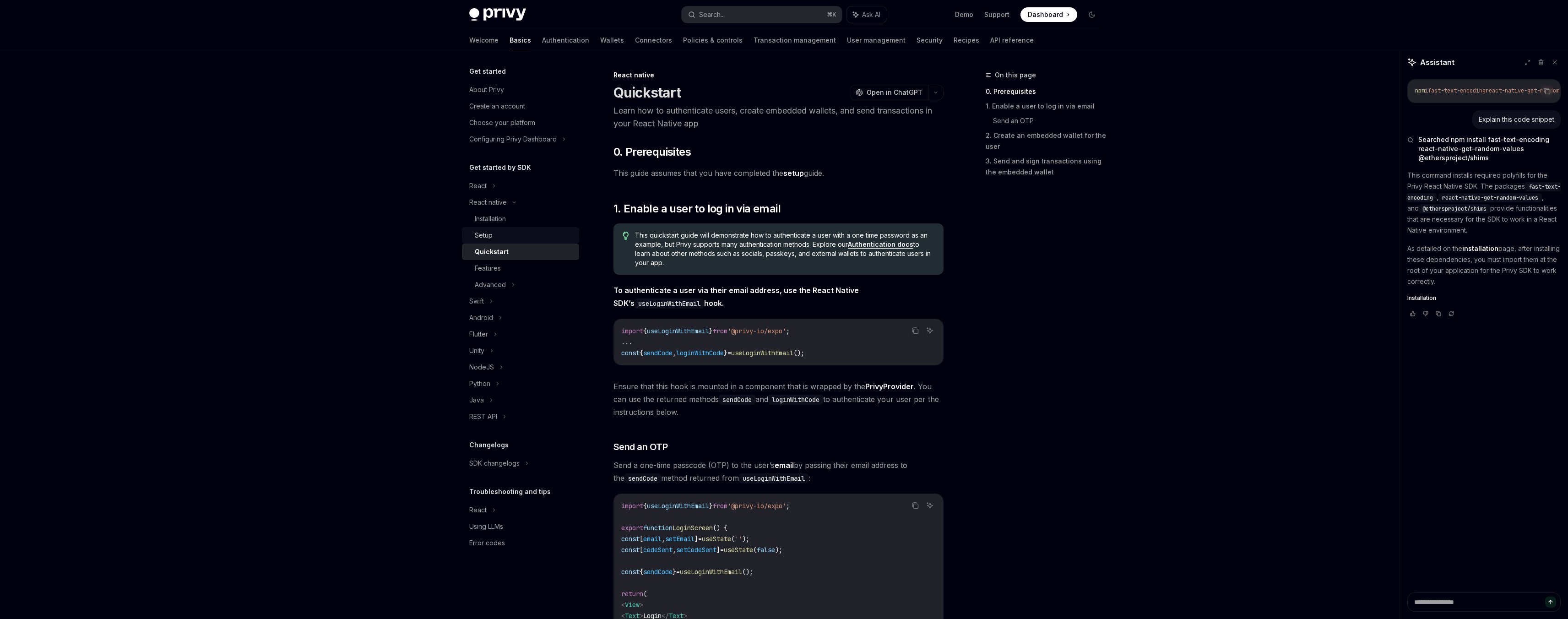
click at [490, 239] on div "Setup" at bounding box center [483, 236] width 18 height 11
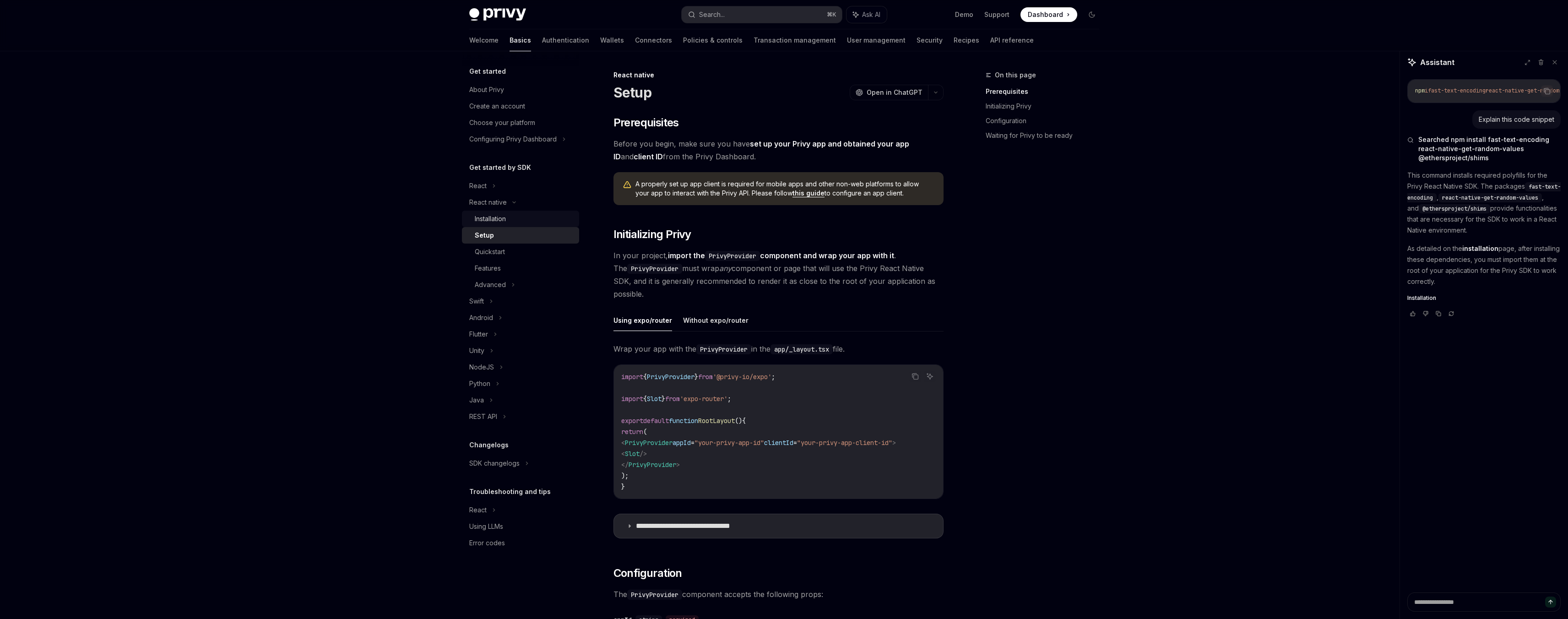
click at [514, 215] on div "Installation" at bounding box center [524, 219] width 99 height 11
type textarea "*"
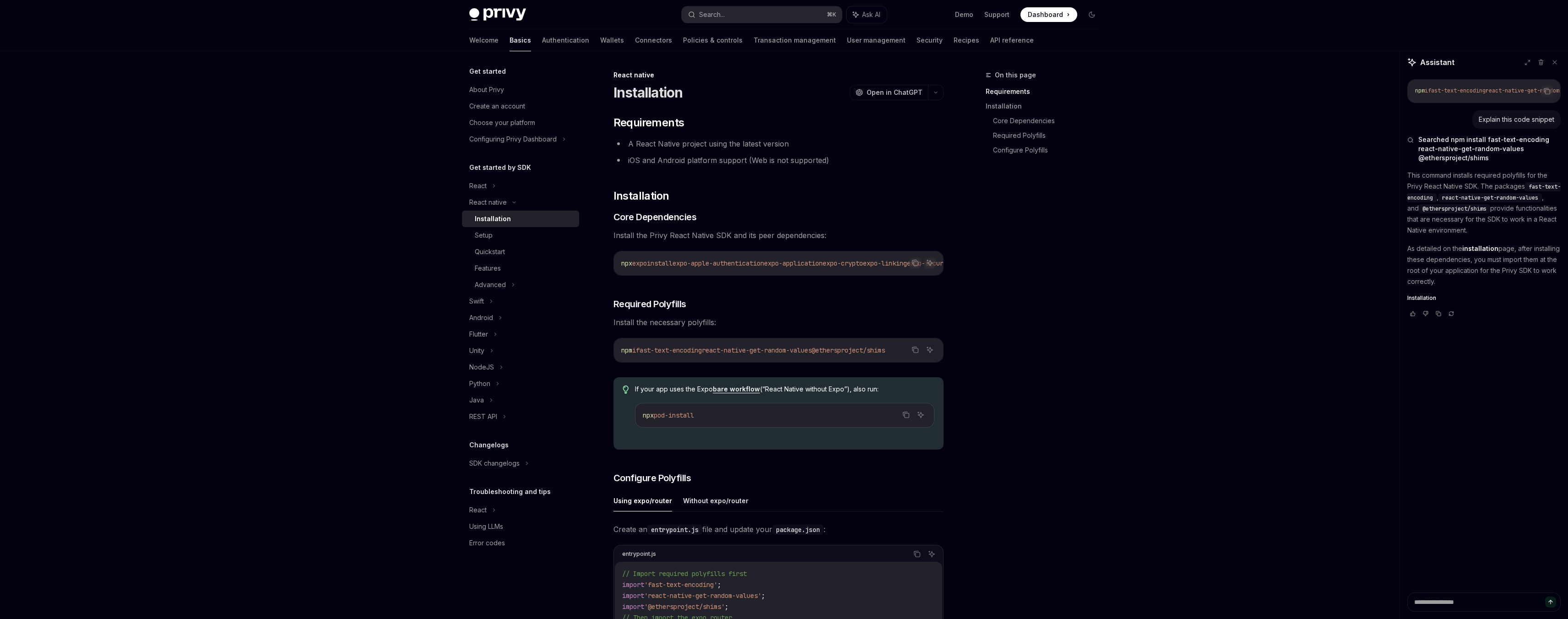
click at [691, 362] on div "npm i fast-text-encoding react-native-get-random-values @ethersproject/shims" at bounding box center [779, 350] width 329 height 24
click at [915, 354] on icon "Copy the contents from the code block" at bounding box center [915, 350] width 7 height 7
